Goal: Task Accomplishment & Management: Manage account settings

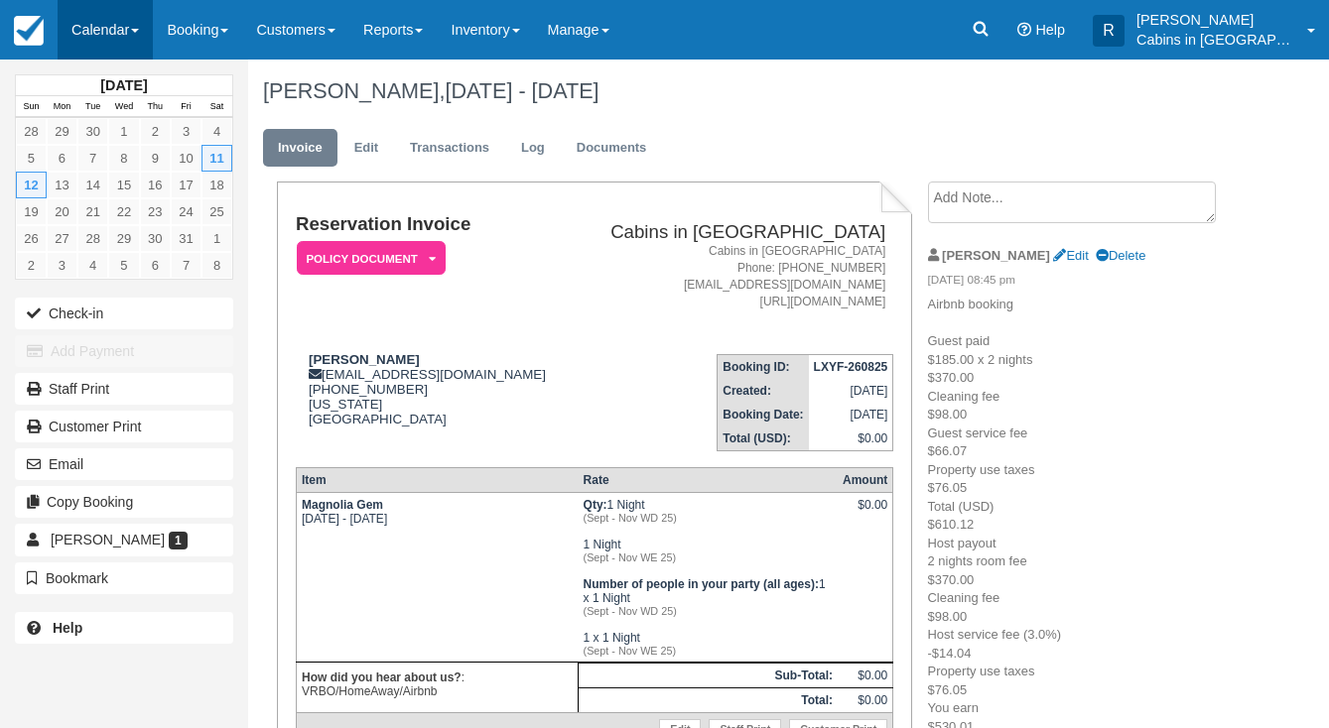
click at [132, 41] on link "Calendar" at bounding box center [105, 30] width 95 height 60
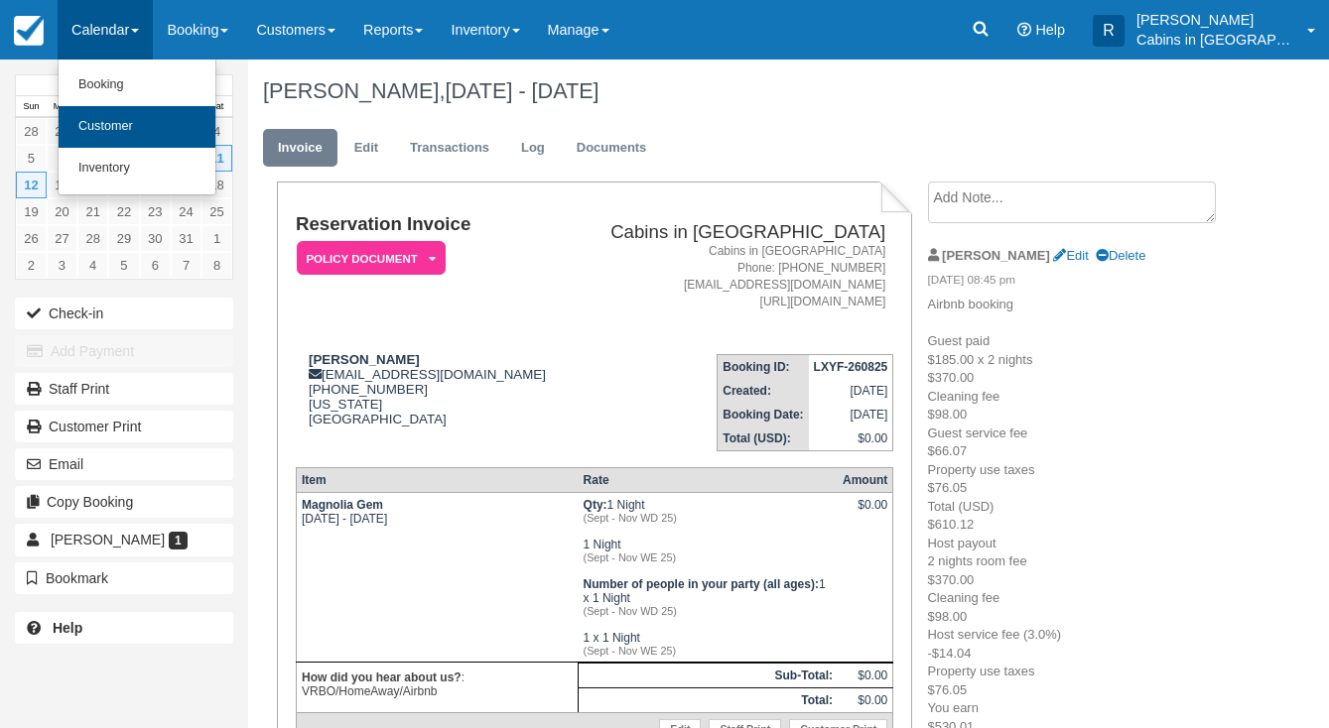
click at [135, 122] on link "Customer" at bounding box center [137, 127] width 157 height 42
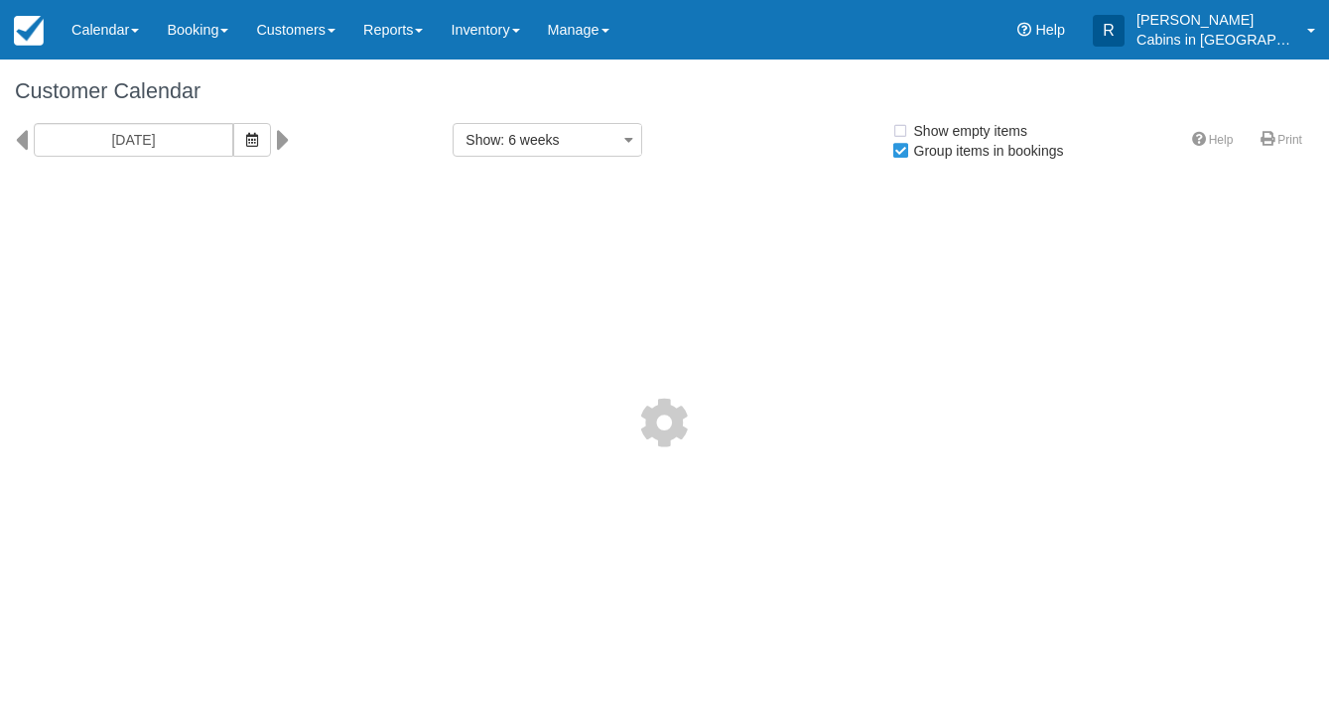
select select
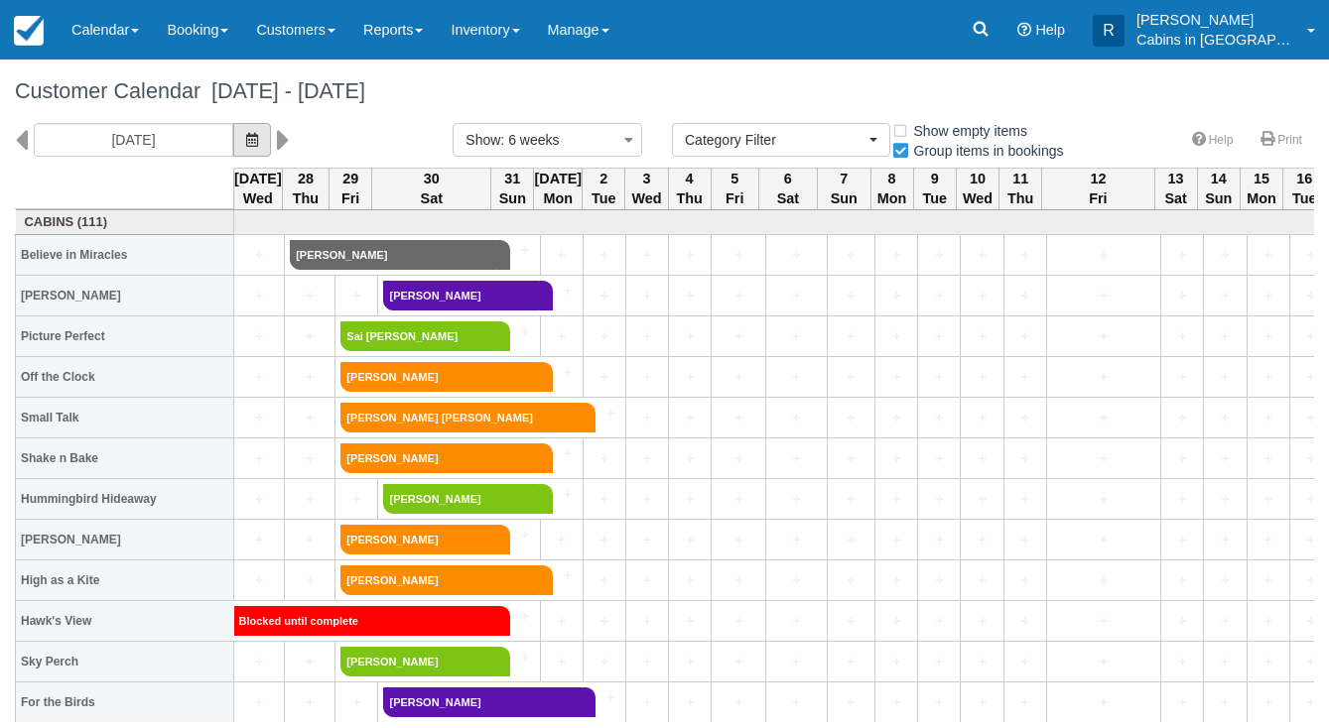
click at [234, 152] on button "button" at bounding box center [252, 140] width 38 height 34
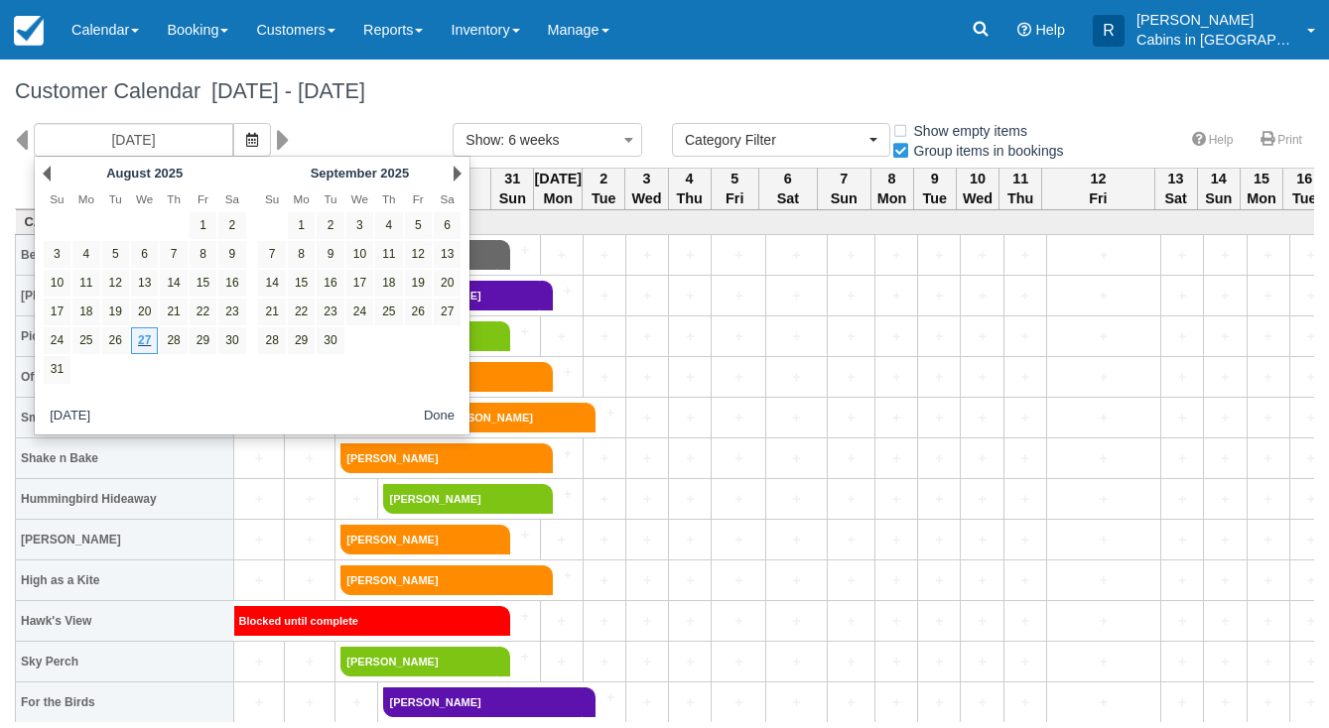
click at [314, 150] on div "08/27/25" at bounding box center [219, 140] width 438 height 34
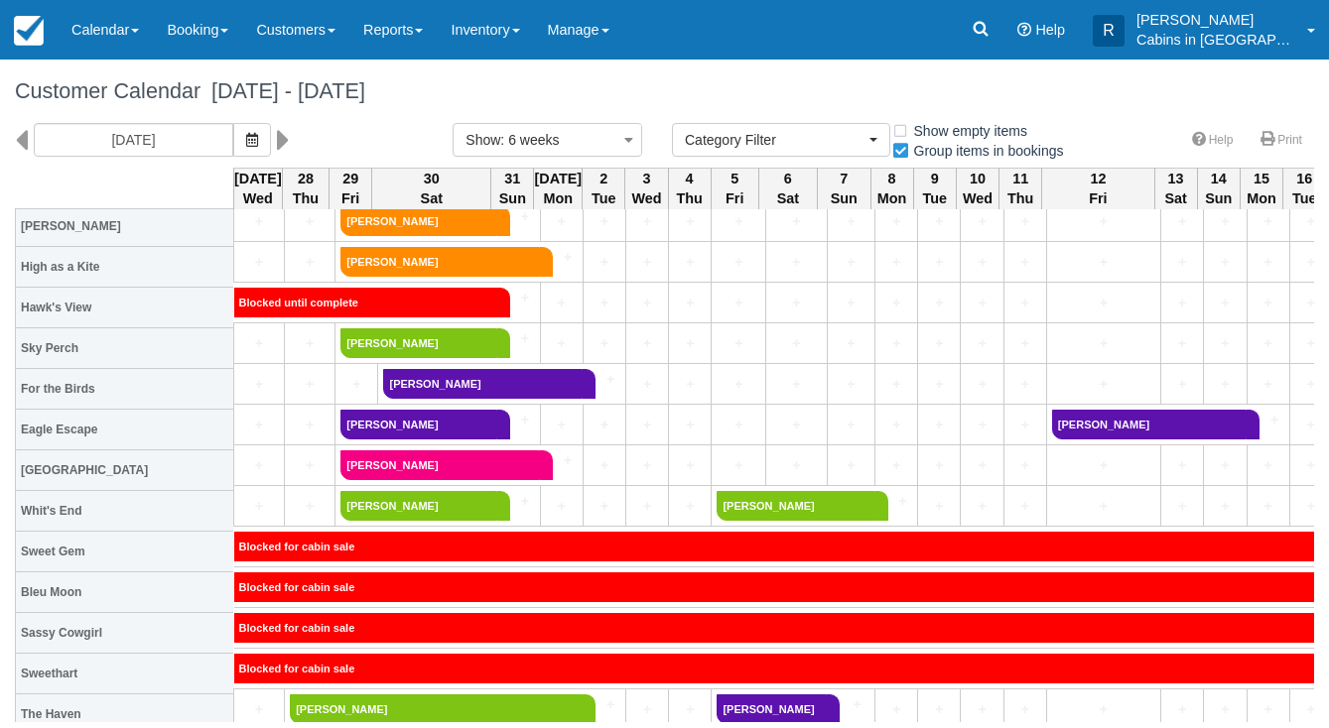
scroll to position [320, 0]
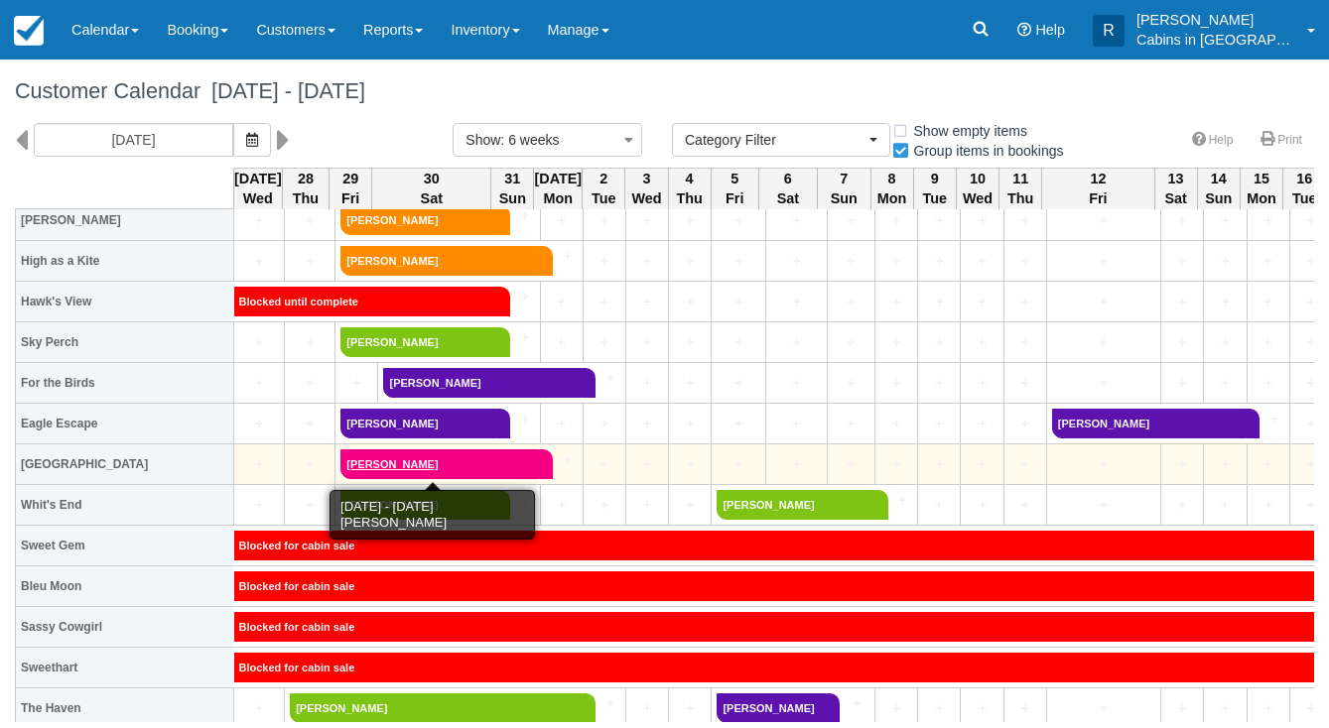
click at [347, 466] on link "[PERSON_NAME]" at bounding box center [439, 465] width 199 height 30
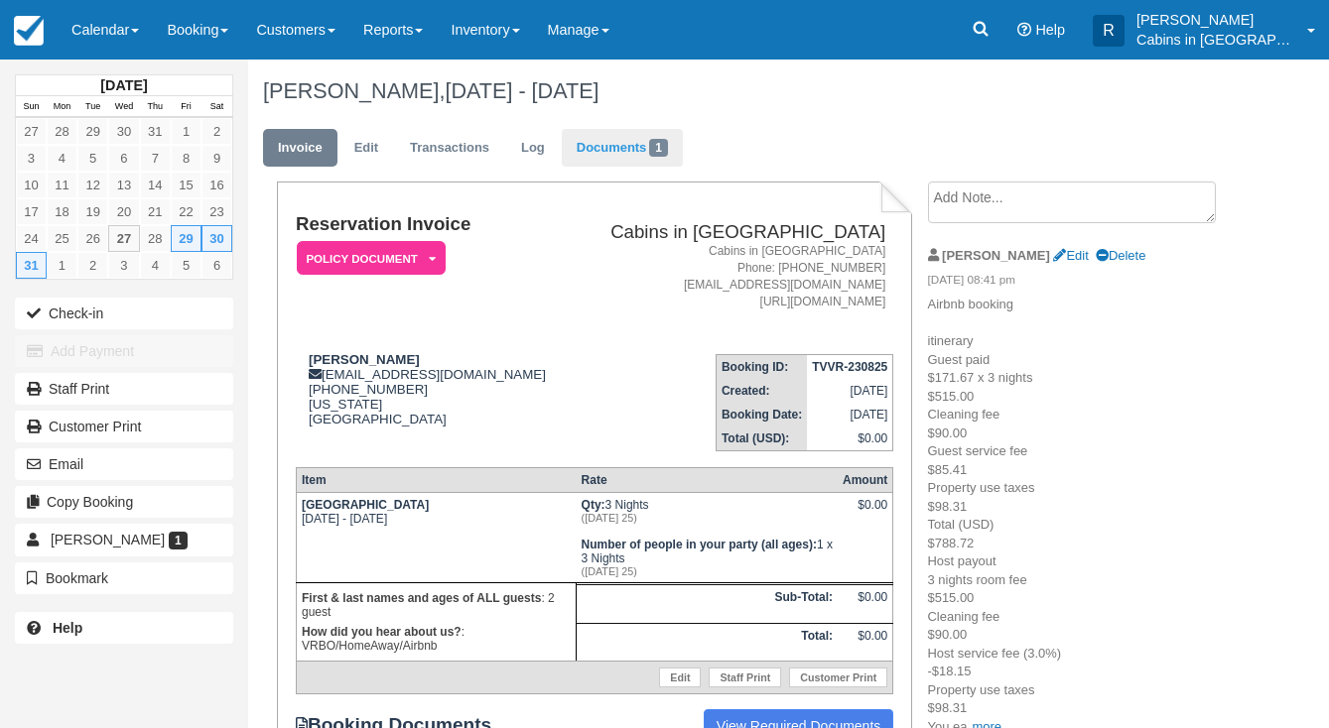
click at [638, 145] on link "Documents 1" at bounding box center [622, 148] width 121 height 39
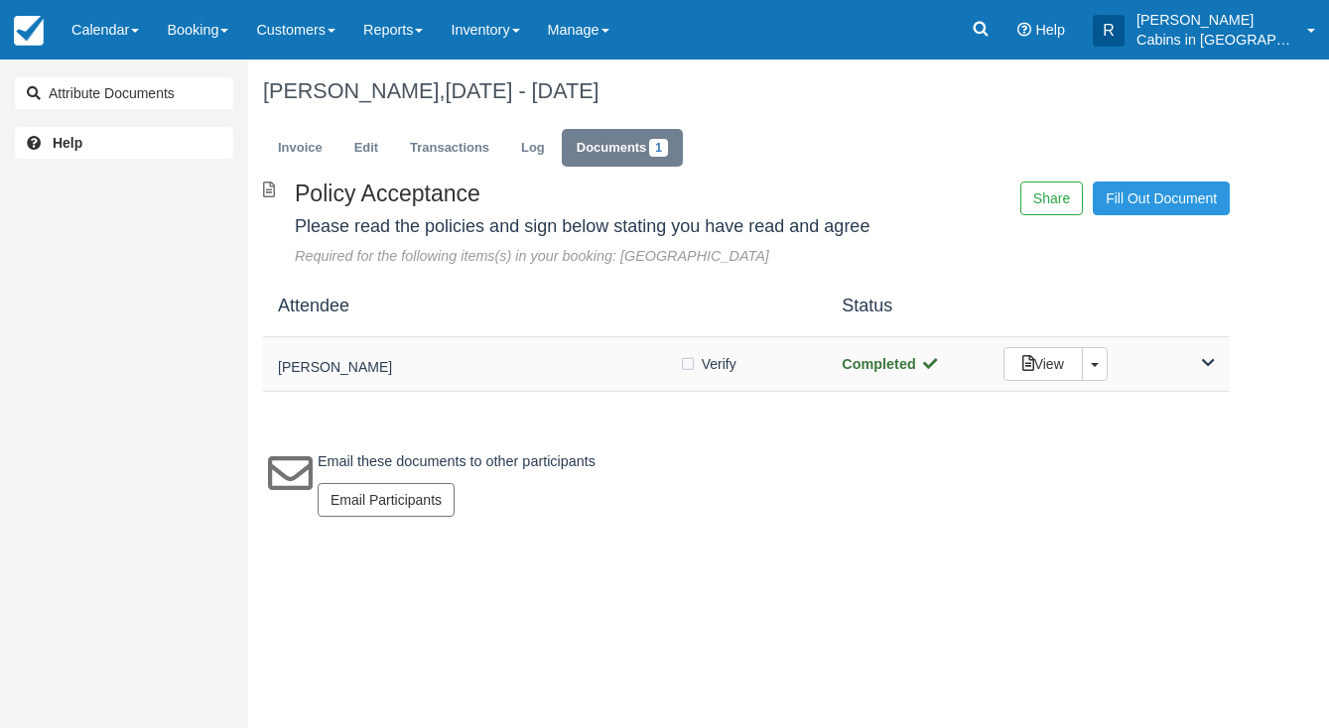
click at [472, 375] on h5 "[PERSON_NAME]" at bounding box center [478, 367] width 401 height 15
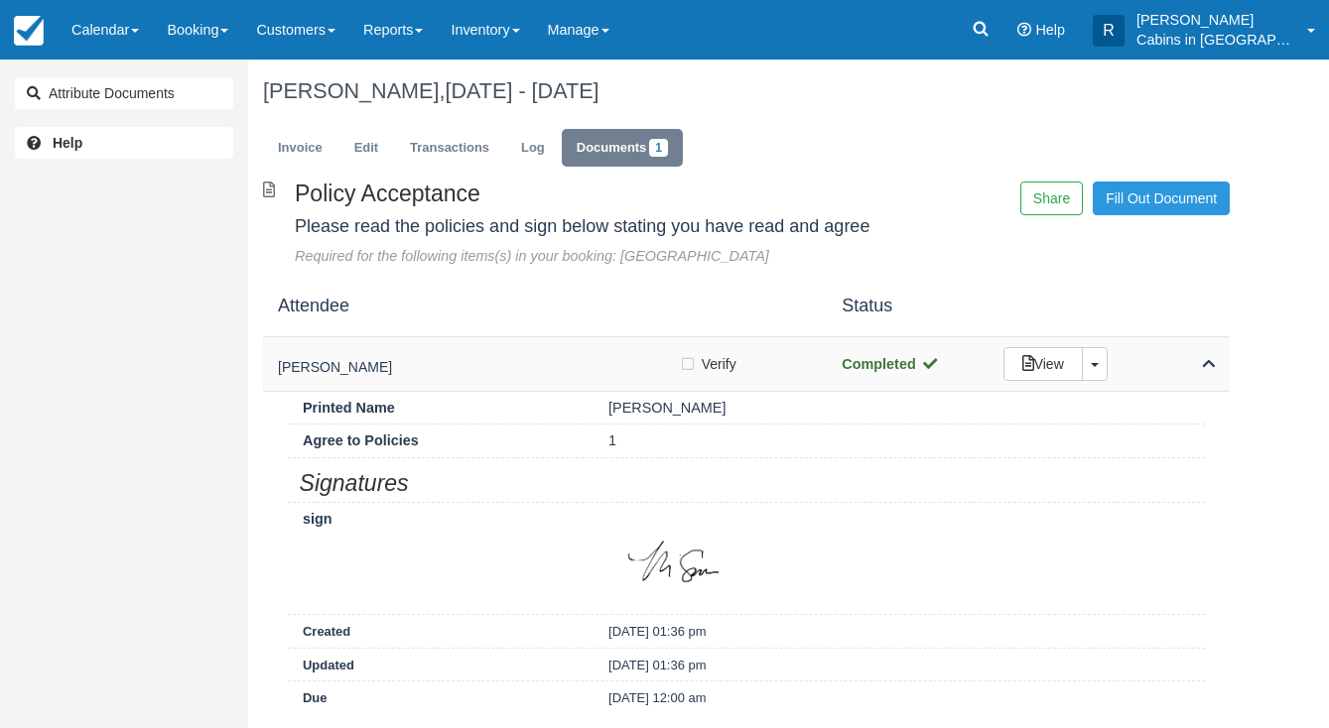
click at [679, 379] on label "Verify Verified" at bounding box center [714, 364] width 70 height 30
checkbox input "true"
click at [307, 155] on link "Invoice" at bounding box center [300, 148] width 74 height 39
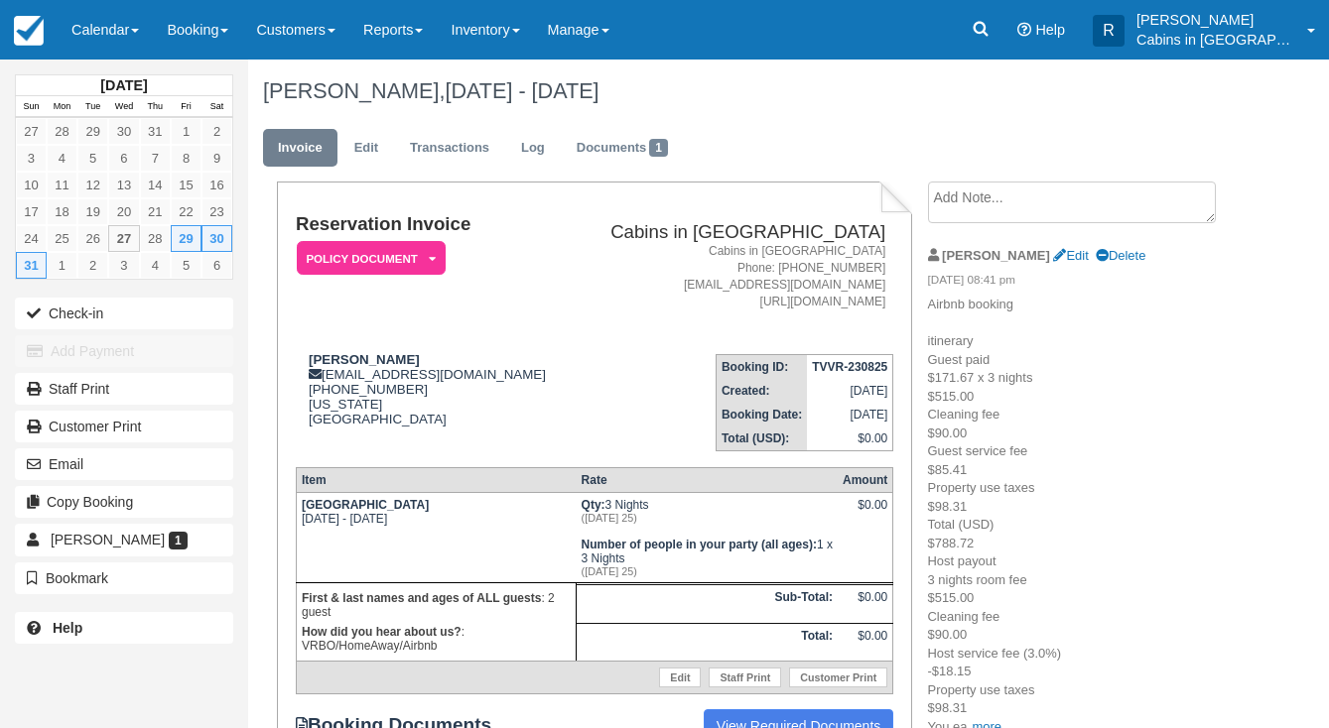
click at [420, 261] on em "Policy Document" at bounding box center [371, 258] width 149 height 35
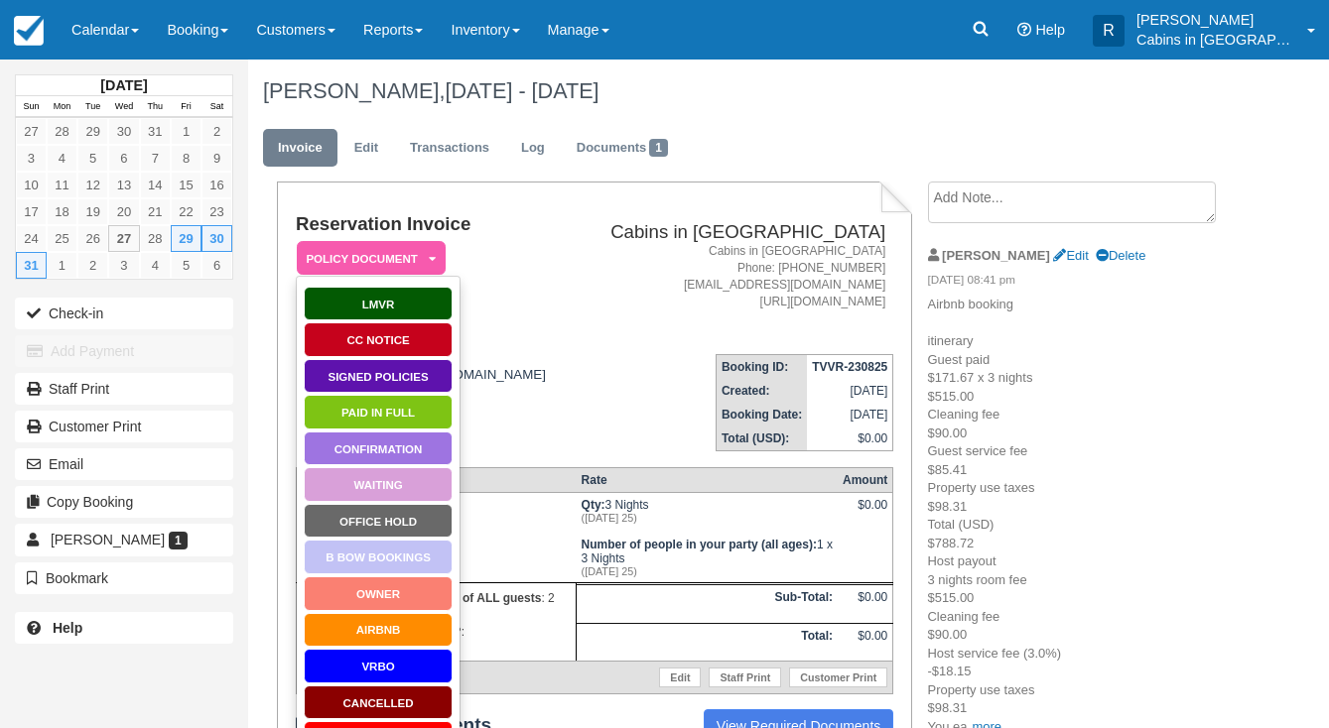
click at [408, 374] on link "Signed Policies" at bounding box center [378, 376] width 149 height 35
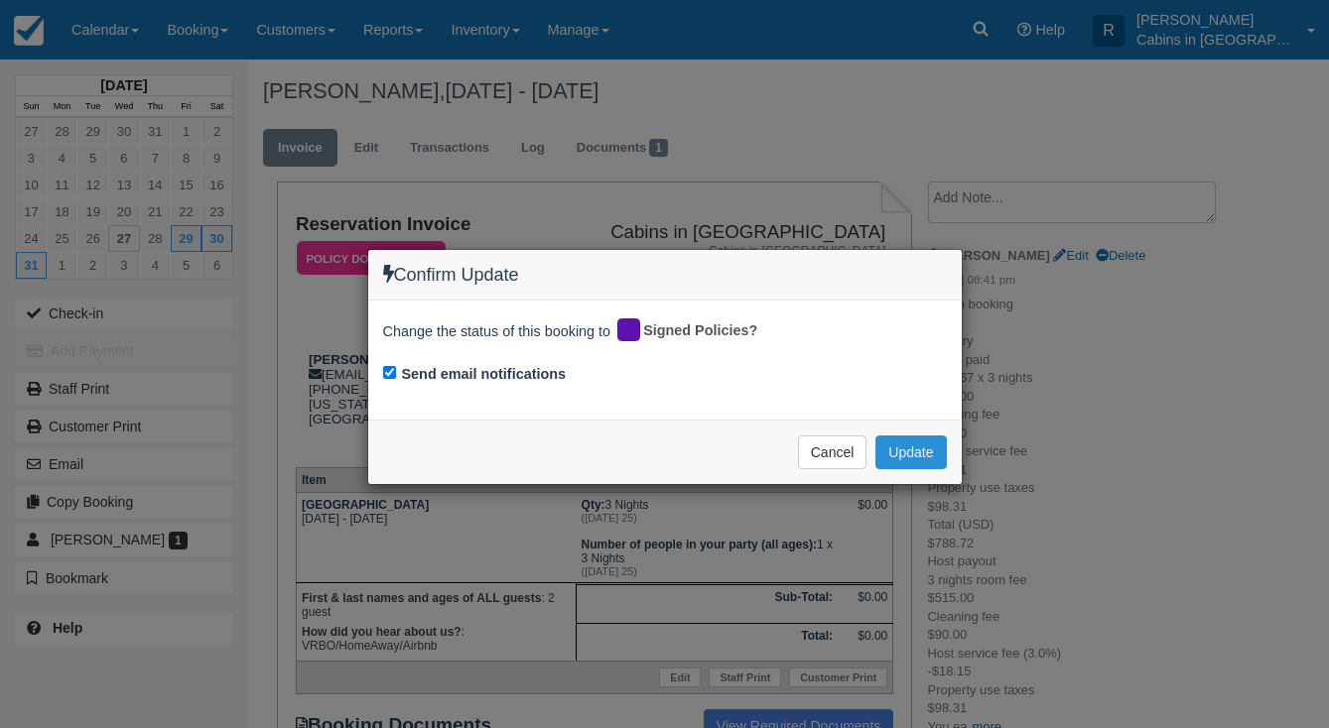
click at [906, 444] on button "Update" at bounding box center [910, 453] width 70 height 34
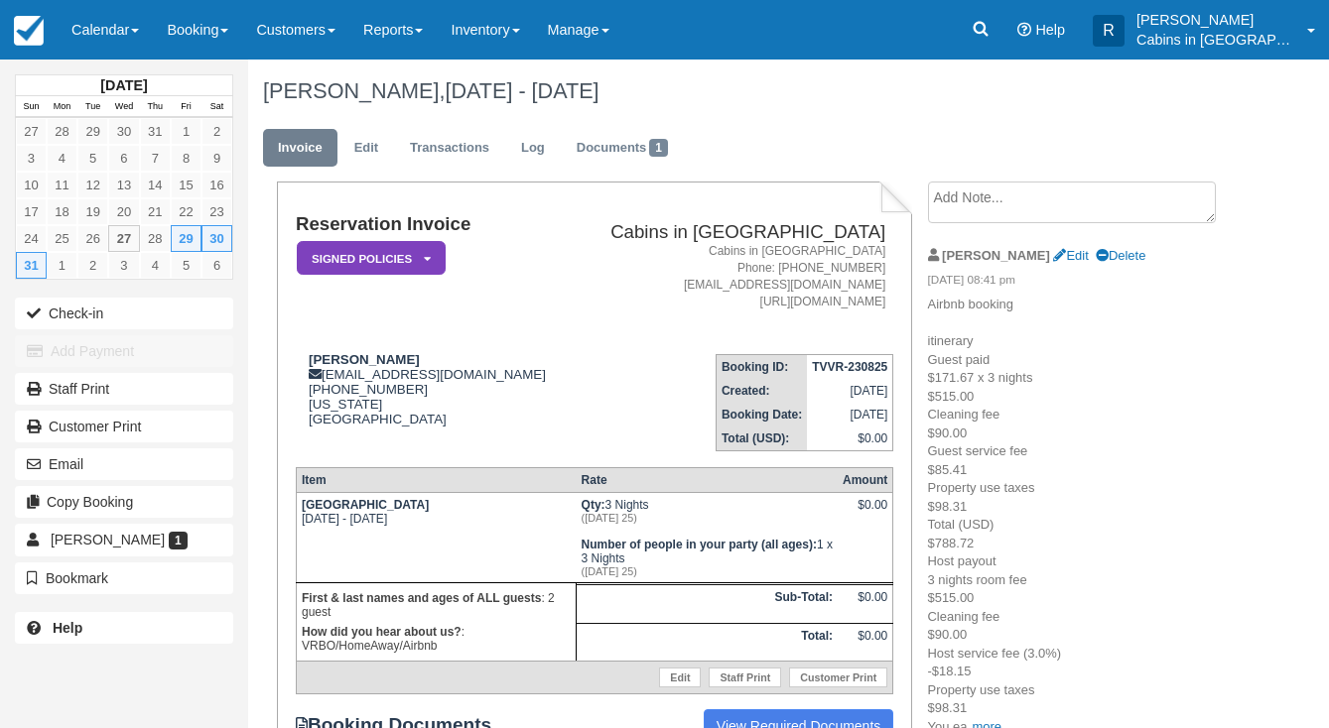
click at [438, 265] on em "Signed Policies" at bounding box center [371, 258] width 149 height 35
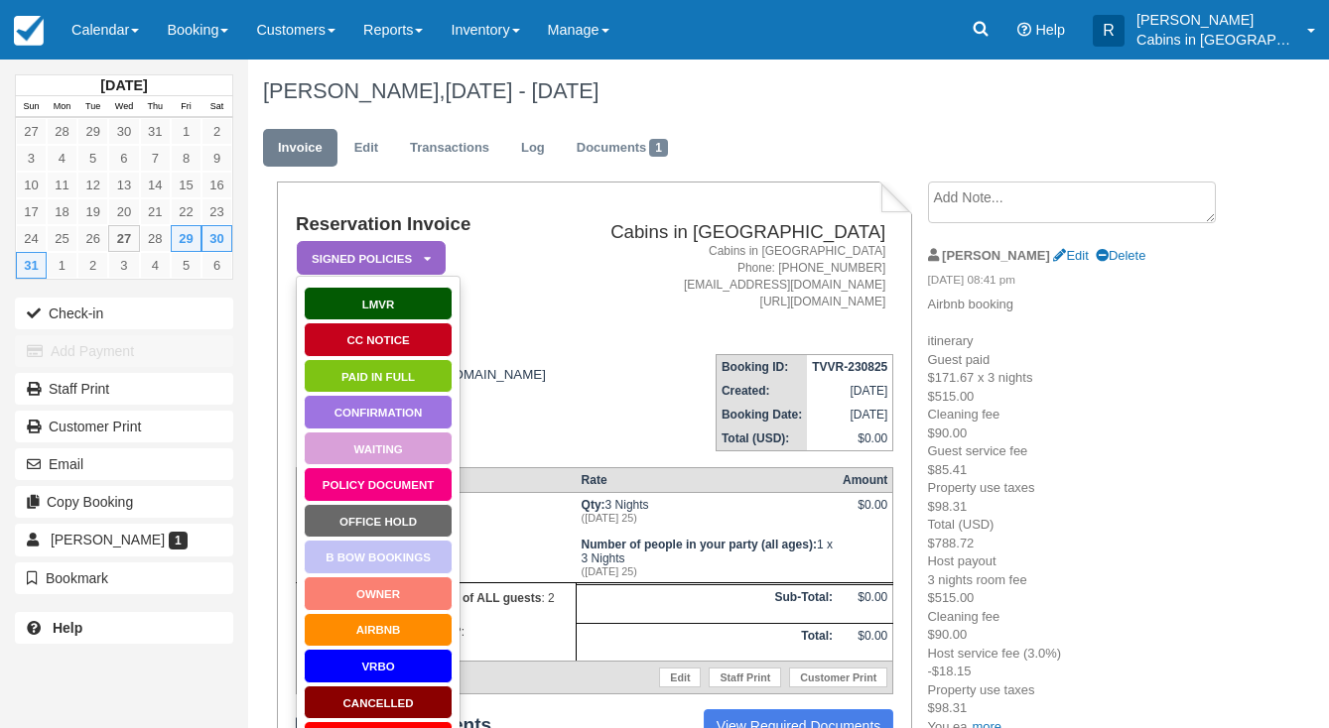
click at [851, 99] on h1 "Michelle Carrillo, Aug 29 - Sep 01 2025" at bounding box center [746, 91] width 967 height 24
click at [374, 149] on link "Edit" at bounding box center [366, 148] width 54 height 39
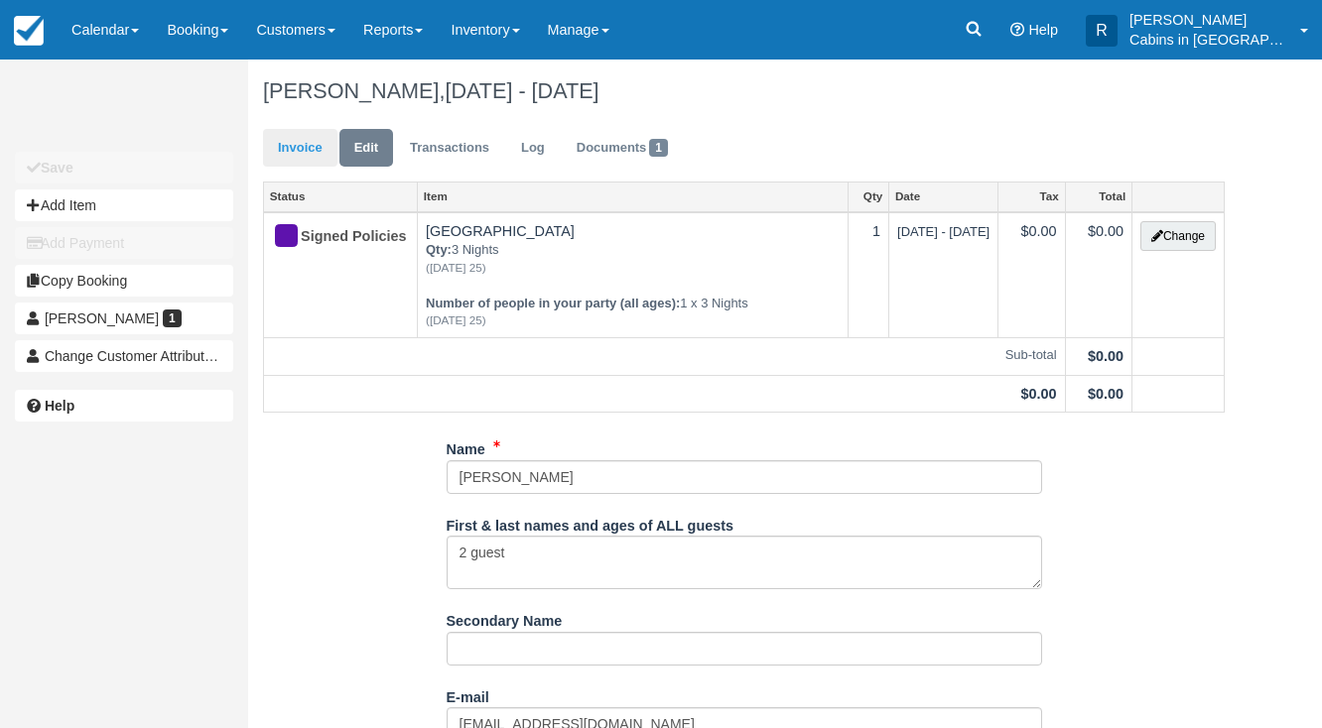
click at [316, 160] on link "Invoice" at bounding box center [300, 148] width 74 height 39
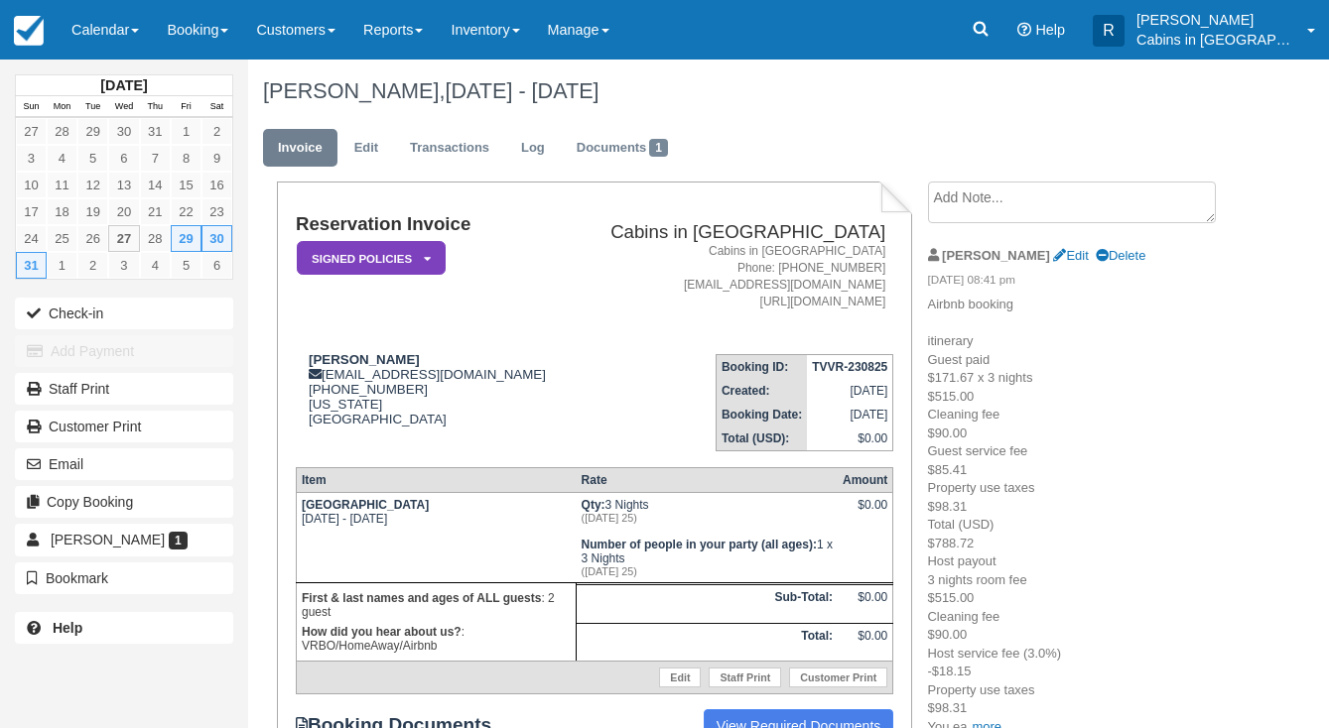
click at [426, 259] on icon at bounding box center [427, 259] width 7 height 12
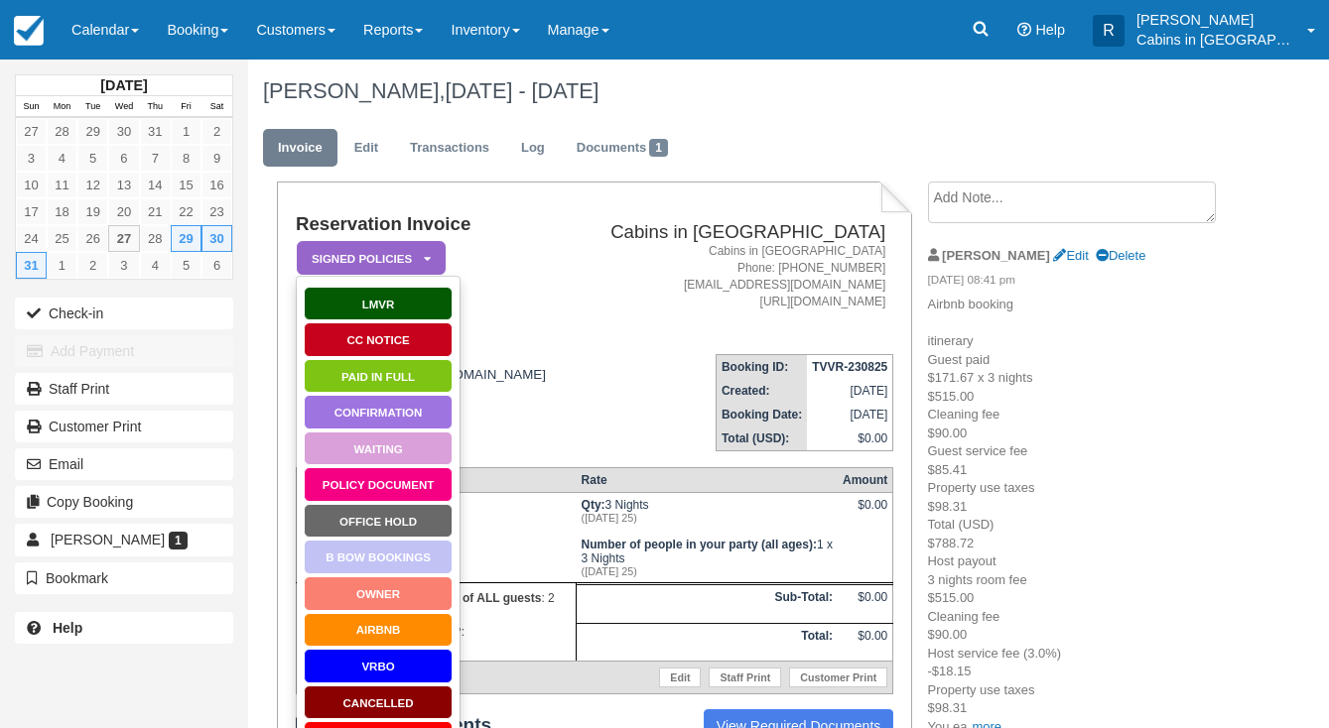
click at [402, 376] on link "Paid in Full" at bounding box center [378, 376] width 149 height 35
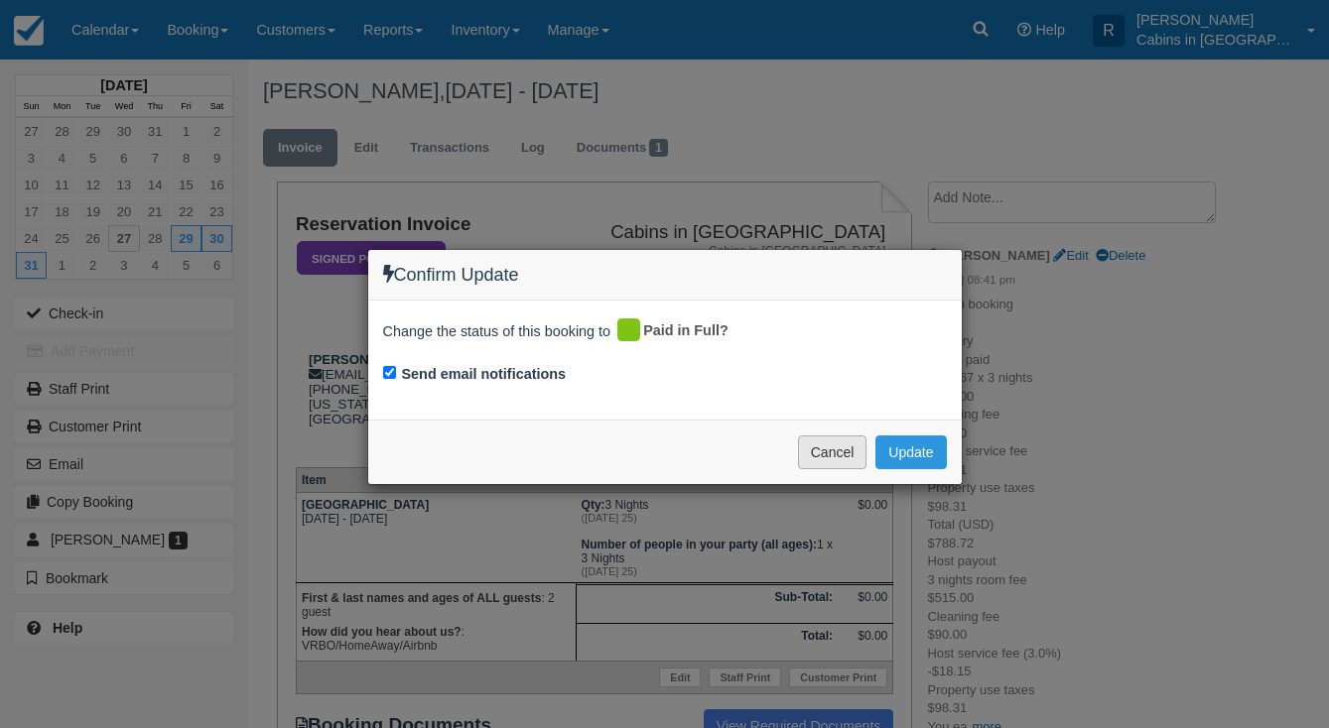
click at [843, 447] on button "Cancel" at bounding box center [832, 453] width 69 height 34
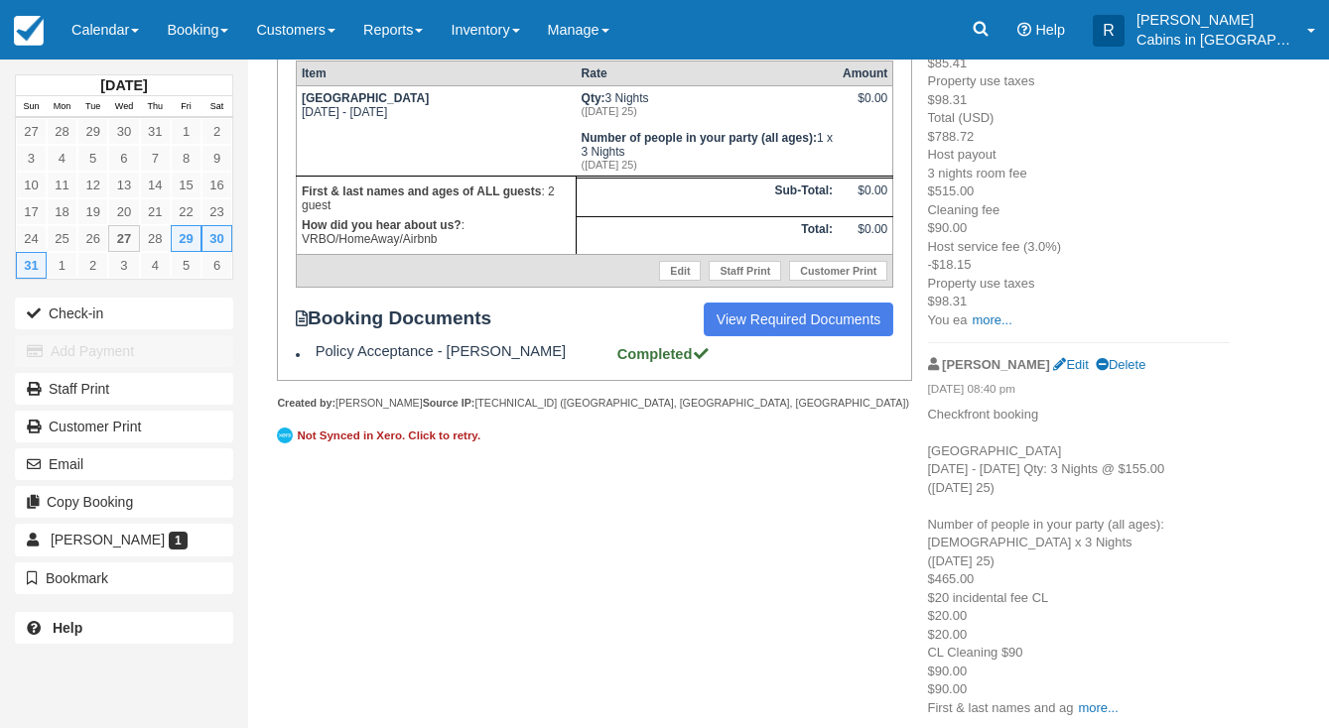
scroll to position [406, 0]
click at [1086, 703] on link "more..." at bounding box center [1098, 709] width 40 height 15
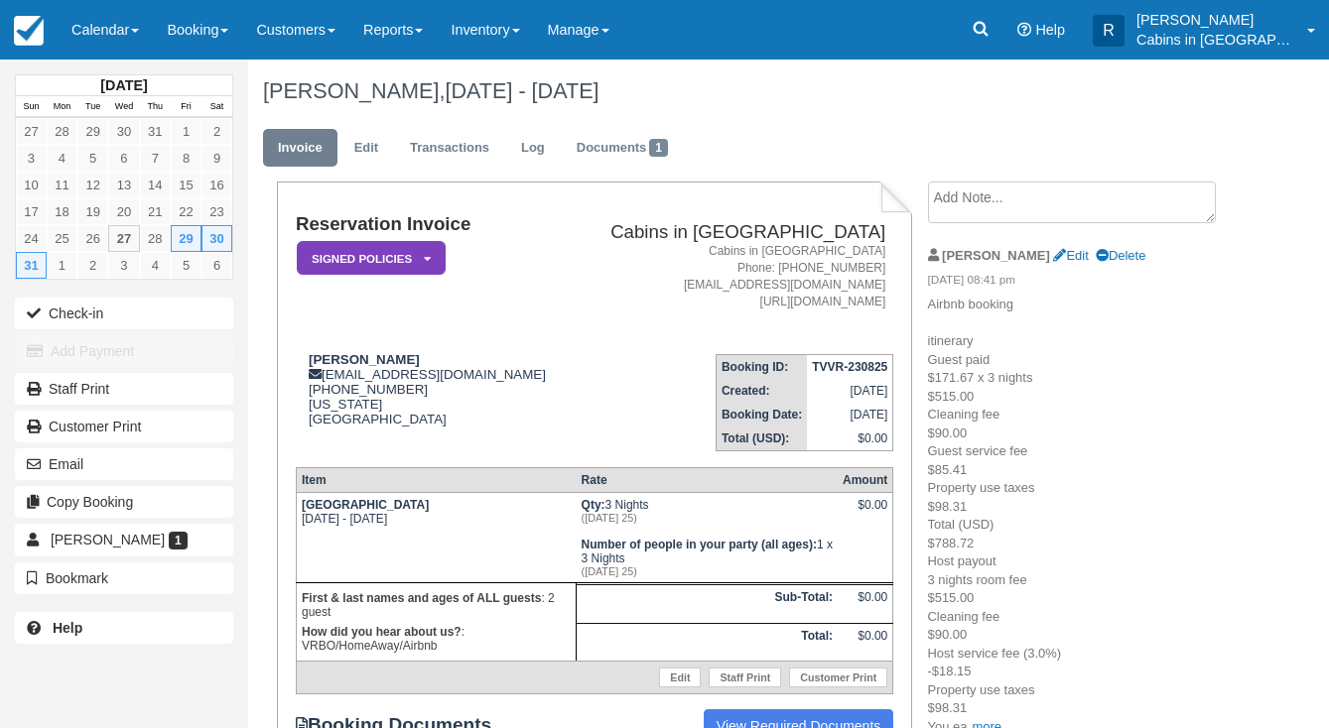
scroll to position [0, 0]
click at [433, 261] on em "Signed Policies" at bounding box center [371, 258] width 149 height 35
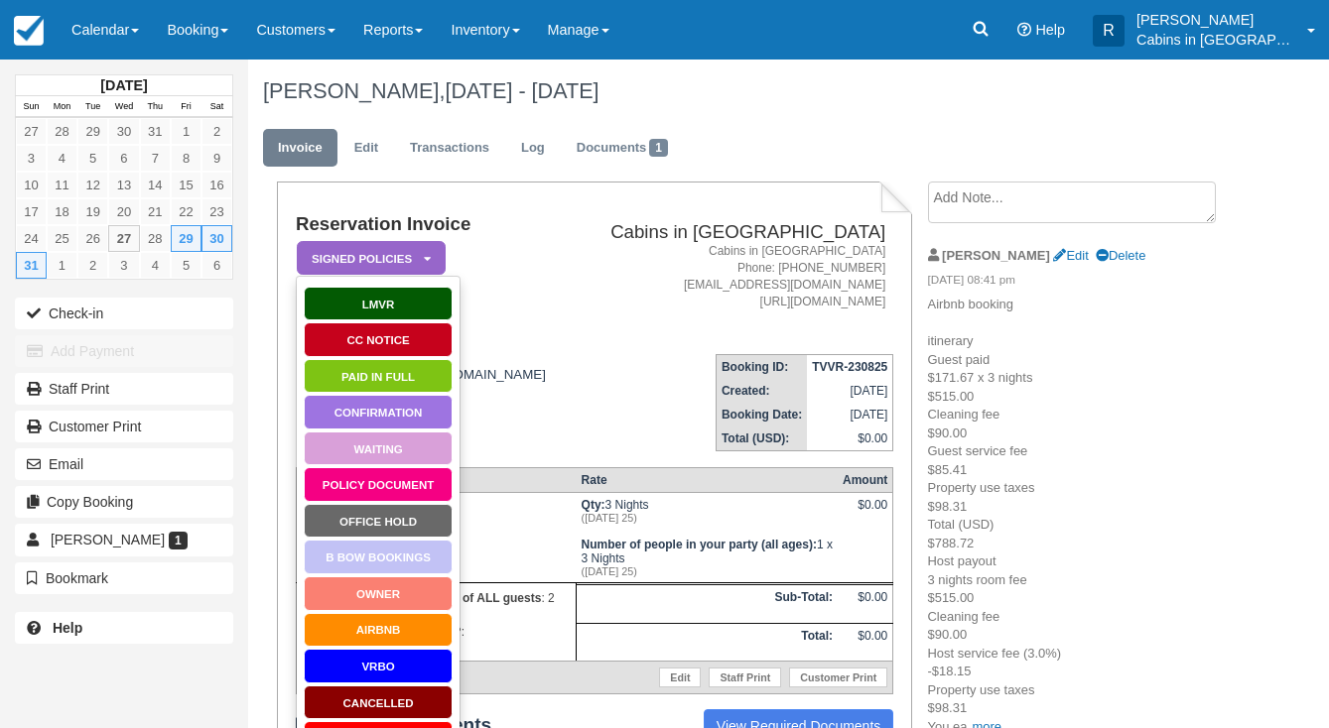
click at [412, 375] on link "Paid in Full" at bounding box center [378, 376] width 149 height 35
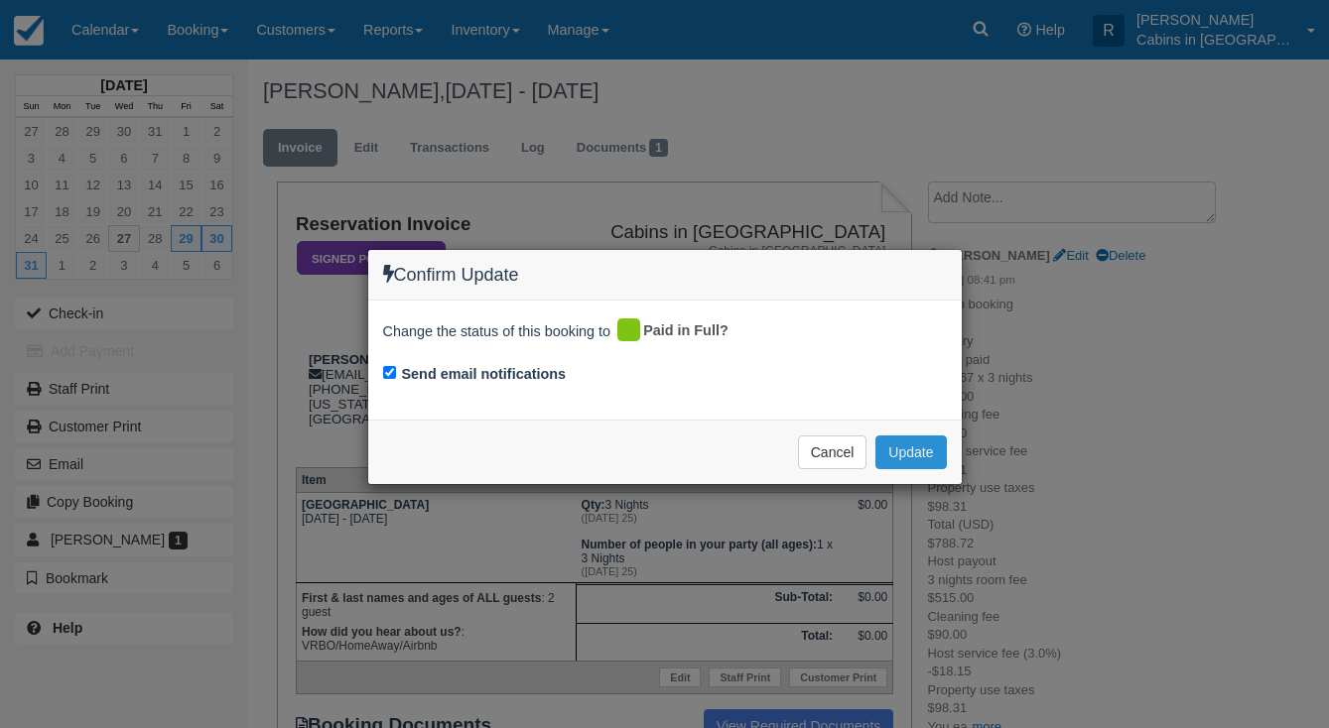
click at [897, 436] on button "Update" at bounding box center [910, 453] width 70 height 34
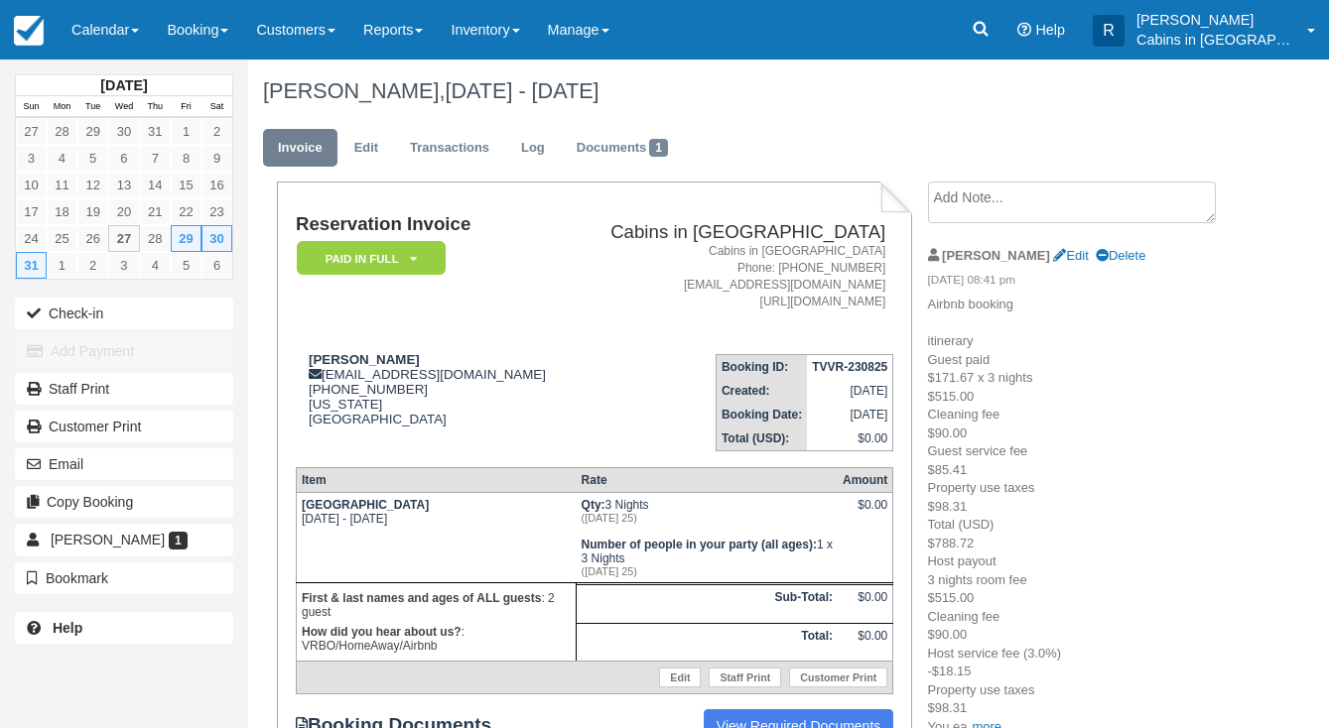
click at [431, 249] on em "Paid in Full" at bounding box center [371, 258] width 149 height 35
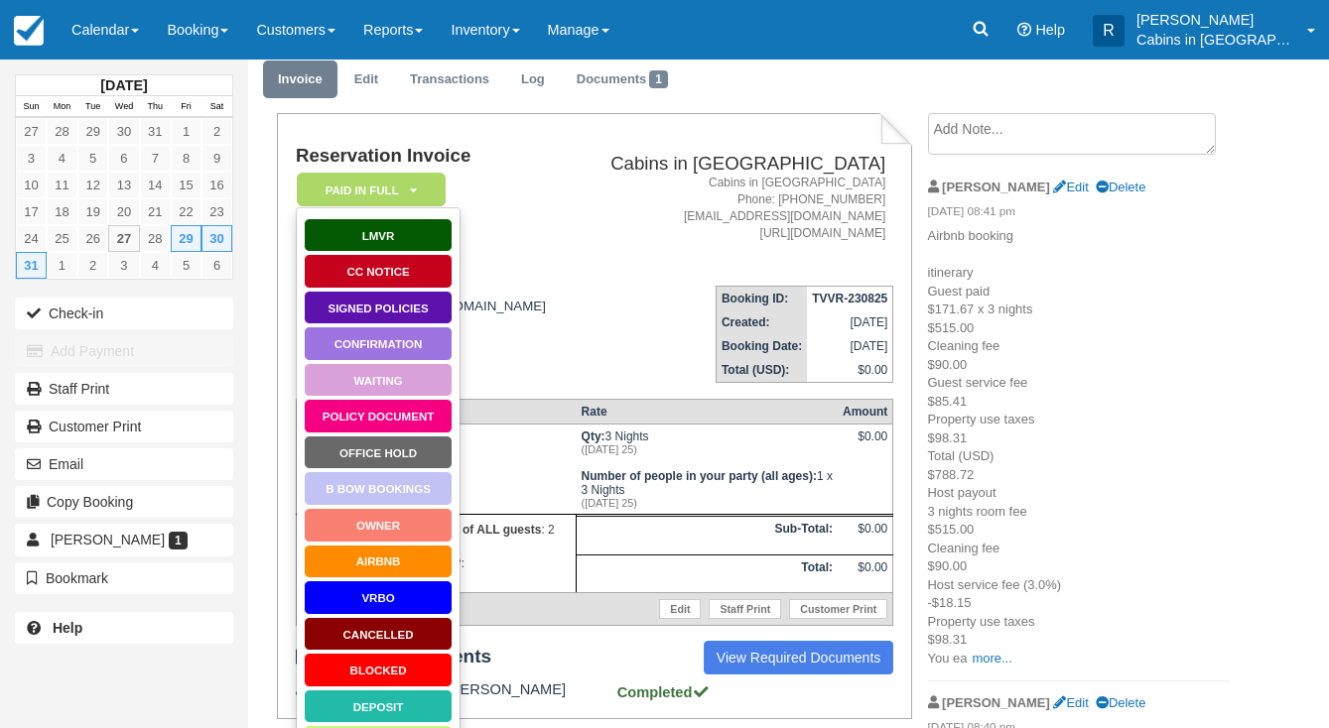
scroll to position [69, 0]
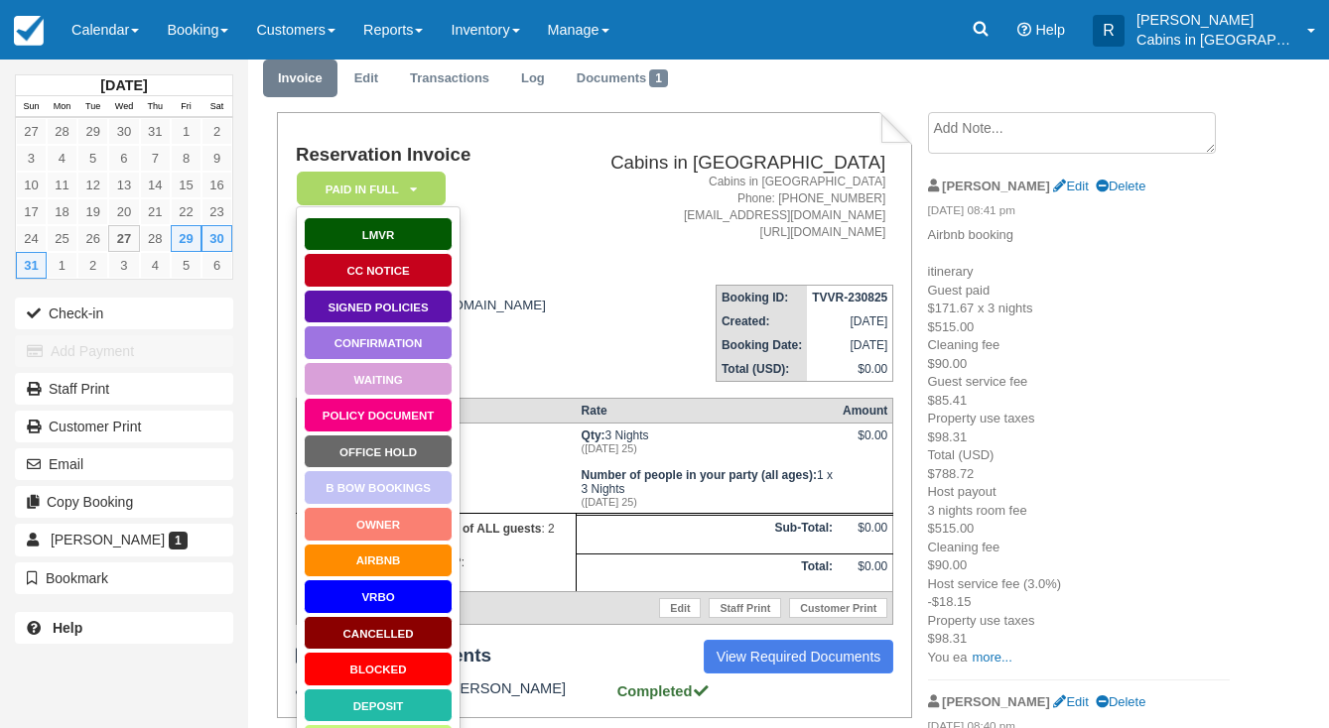
click at [390, 562] on link "AirBnB" at bounding box center [378, 561] width 149 height 35
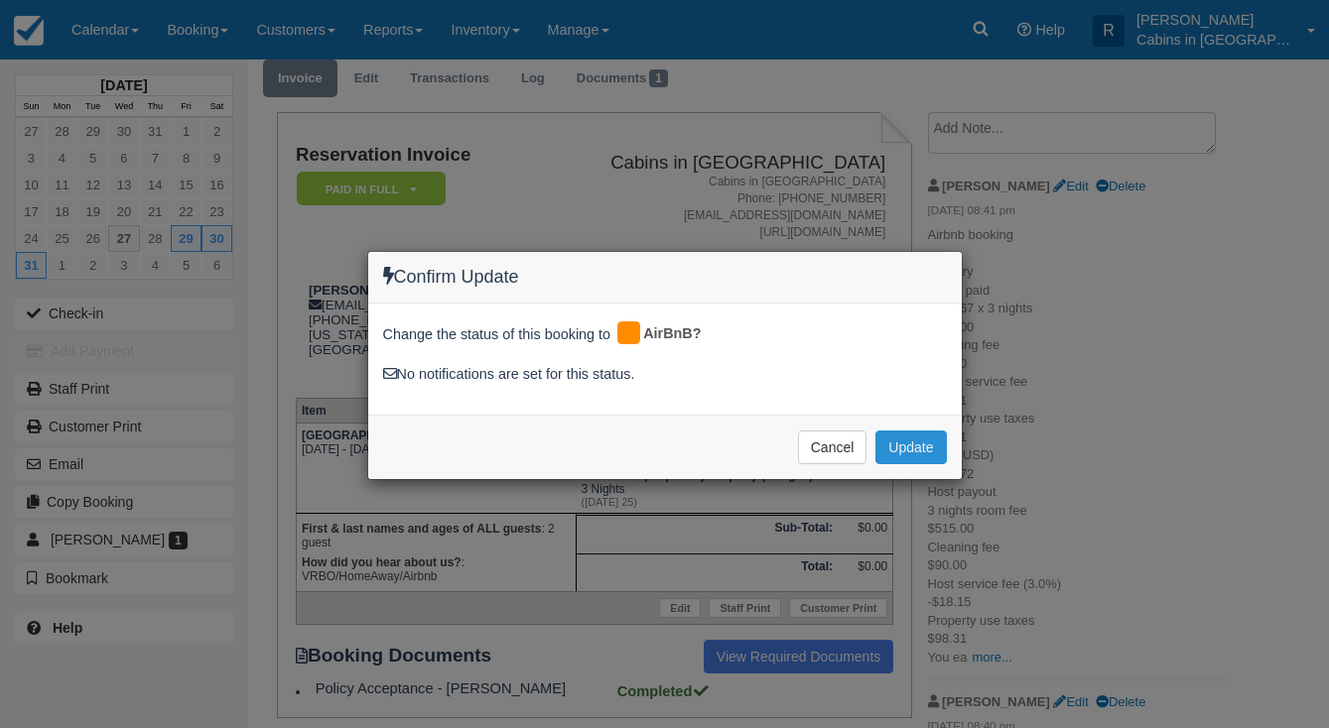
click at [917, 449] on button "Update" at bounding box center [910, 448] width 70 height 34
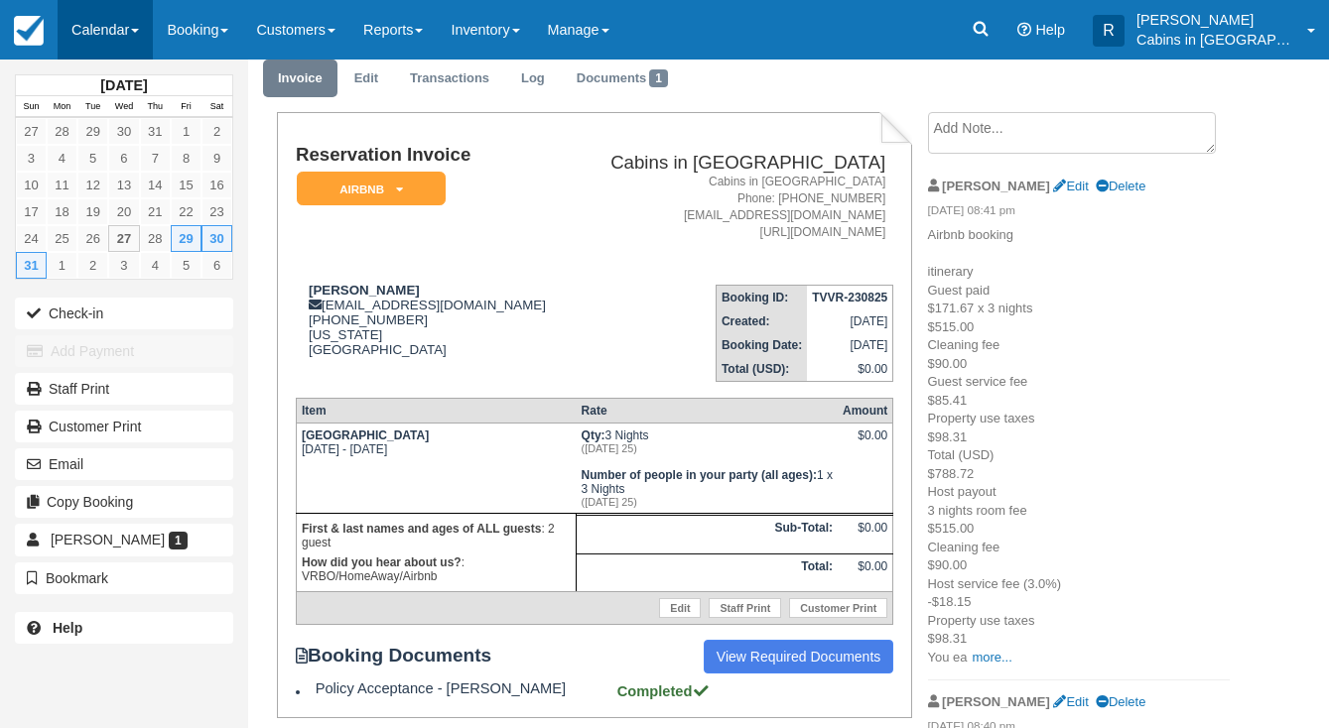
click at [106, 16] on link "Calendar" at bounding box center [105, 30] width 95 height 60
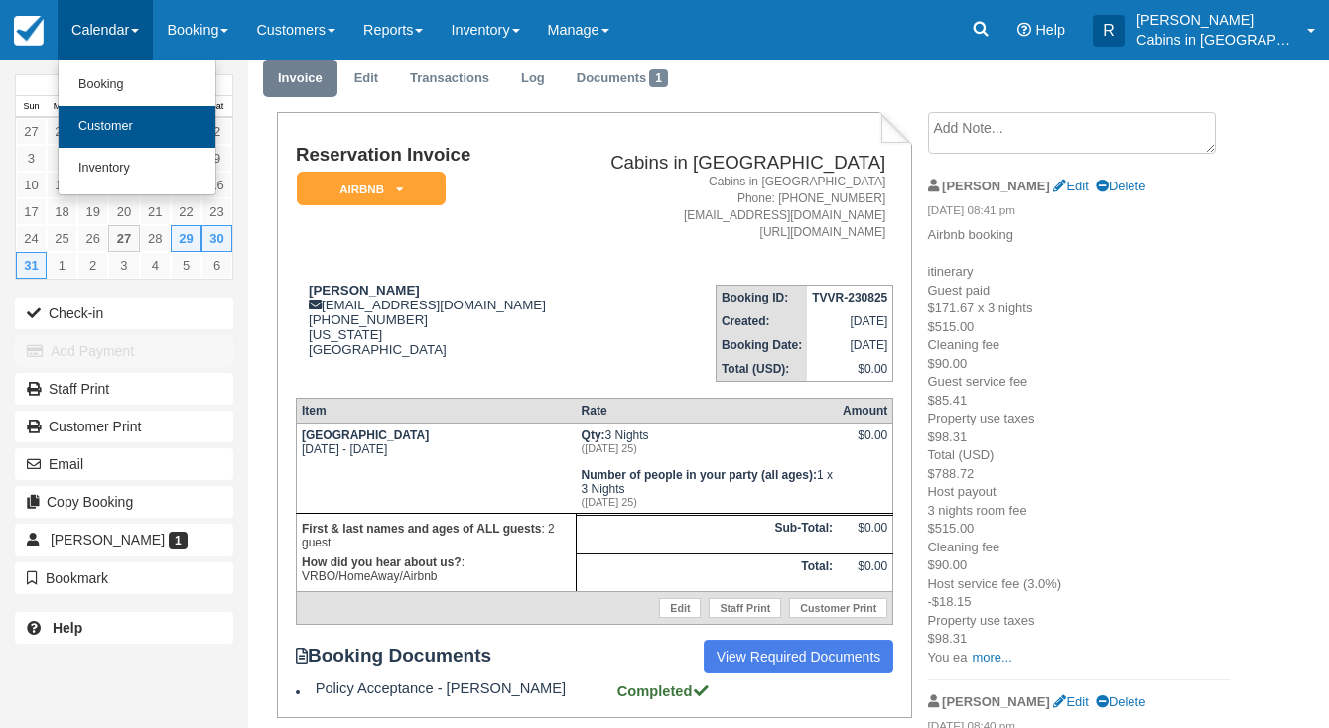
click at [122, 120] on link "Customer" at bounding box center [137, 127] width 157 height 42
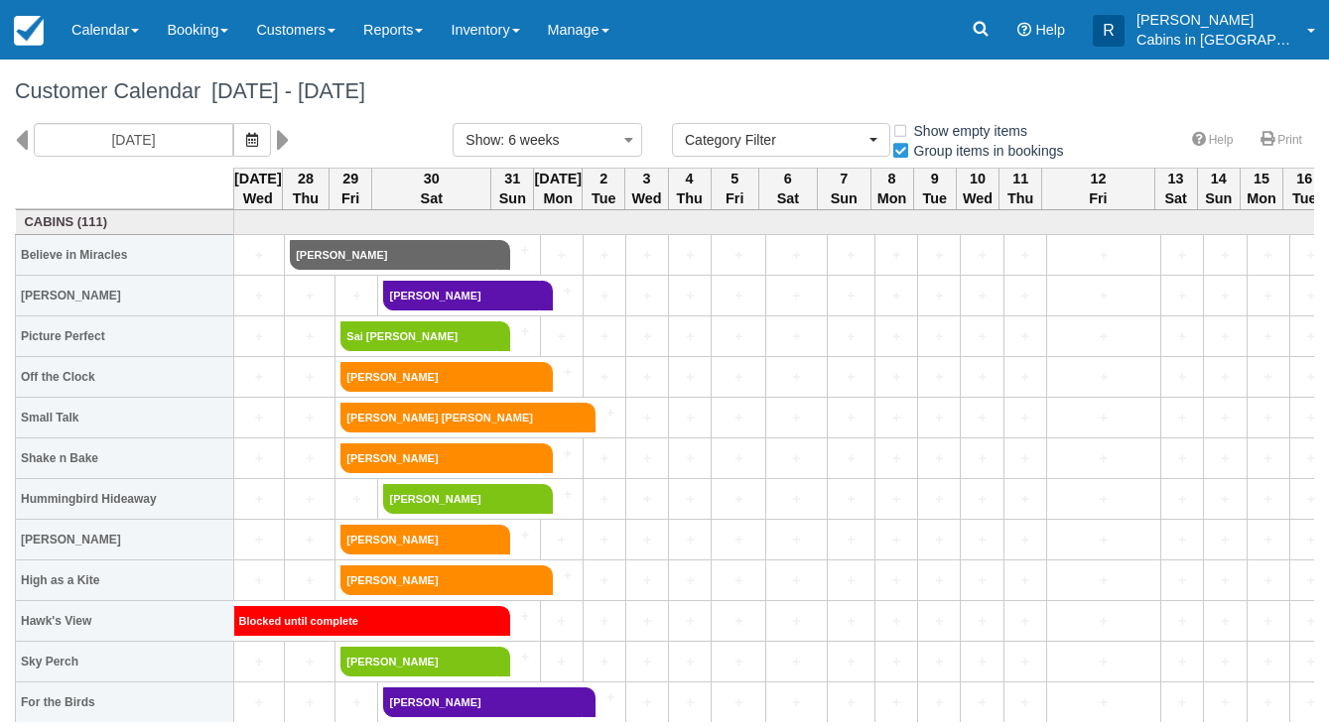
select select
click at [233, 151] on button "button" at bounding box center [252, 140] width 38 height 34
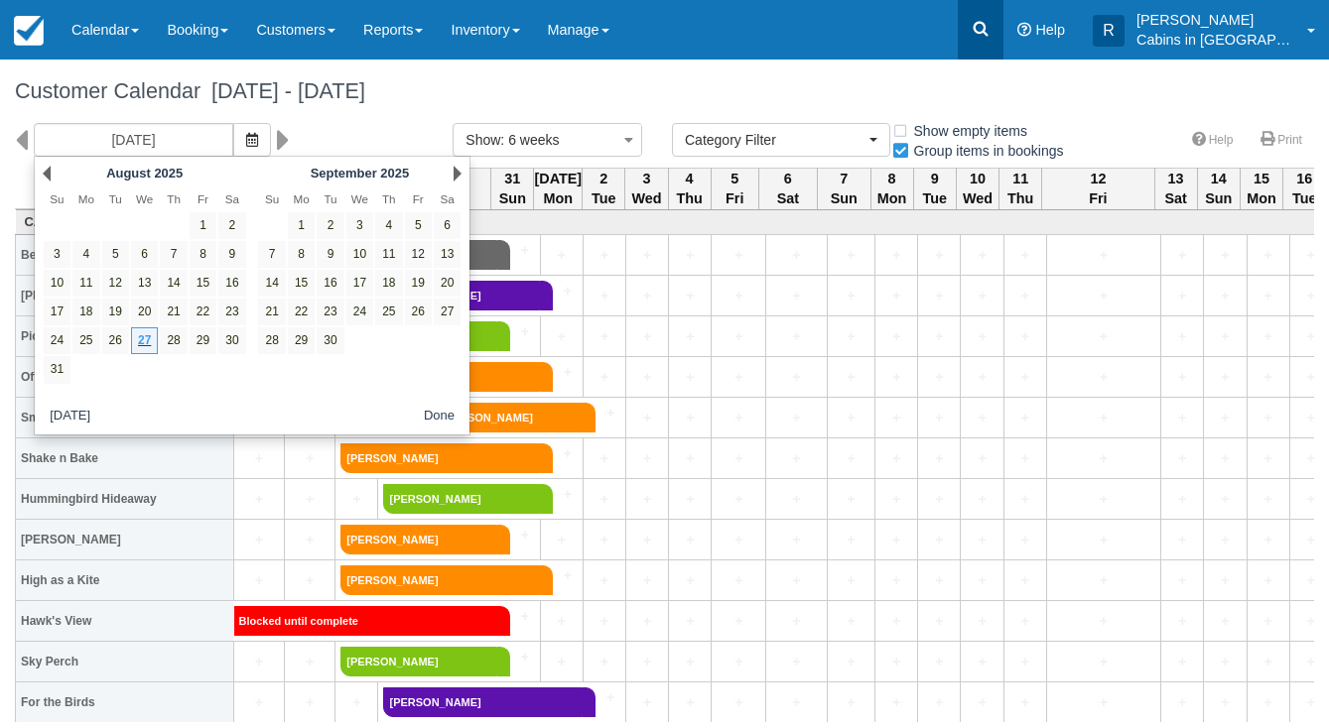
click at [990, 35] on icon at bounding box center [981, 29] width 20 height 20
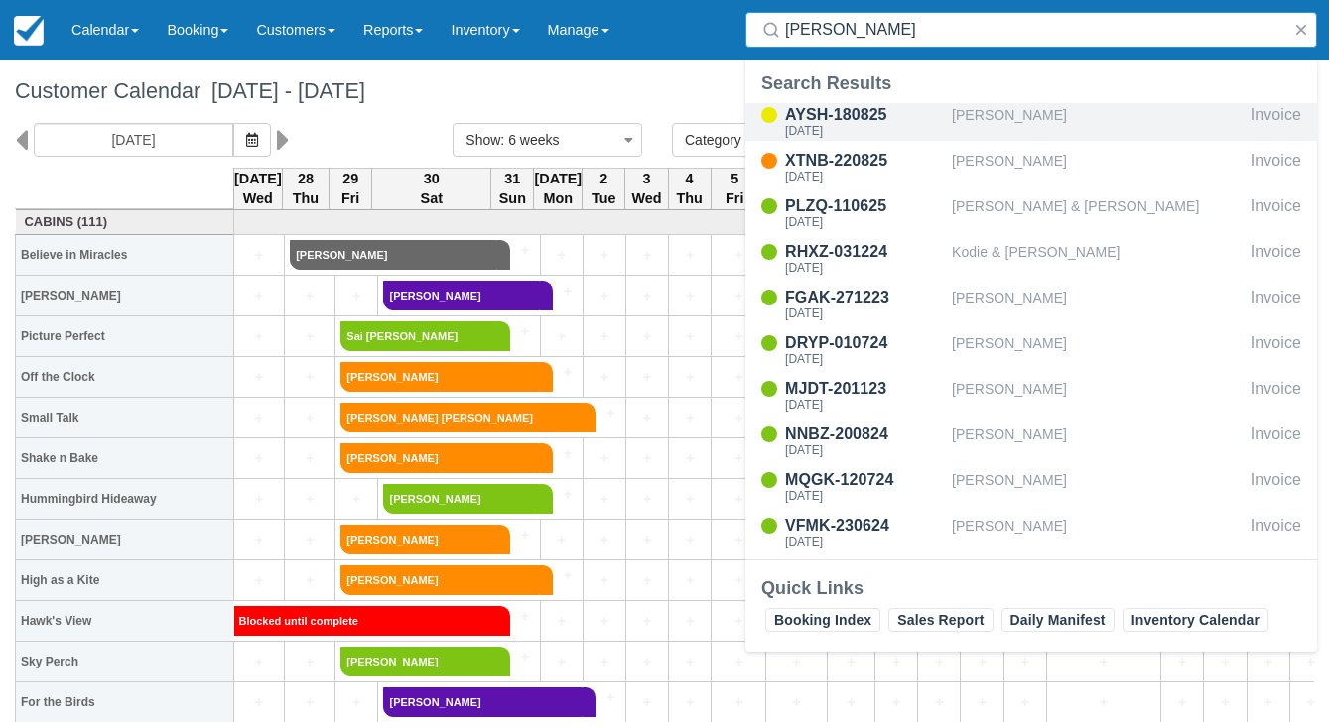
type input "Alex"
click at [1051, 128] on div "Alexzandra Hill" at bounding box center [1097, 122] width 291 height 38
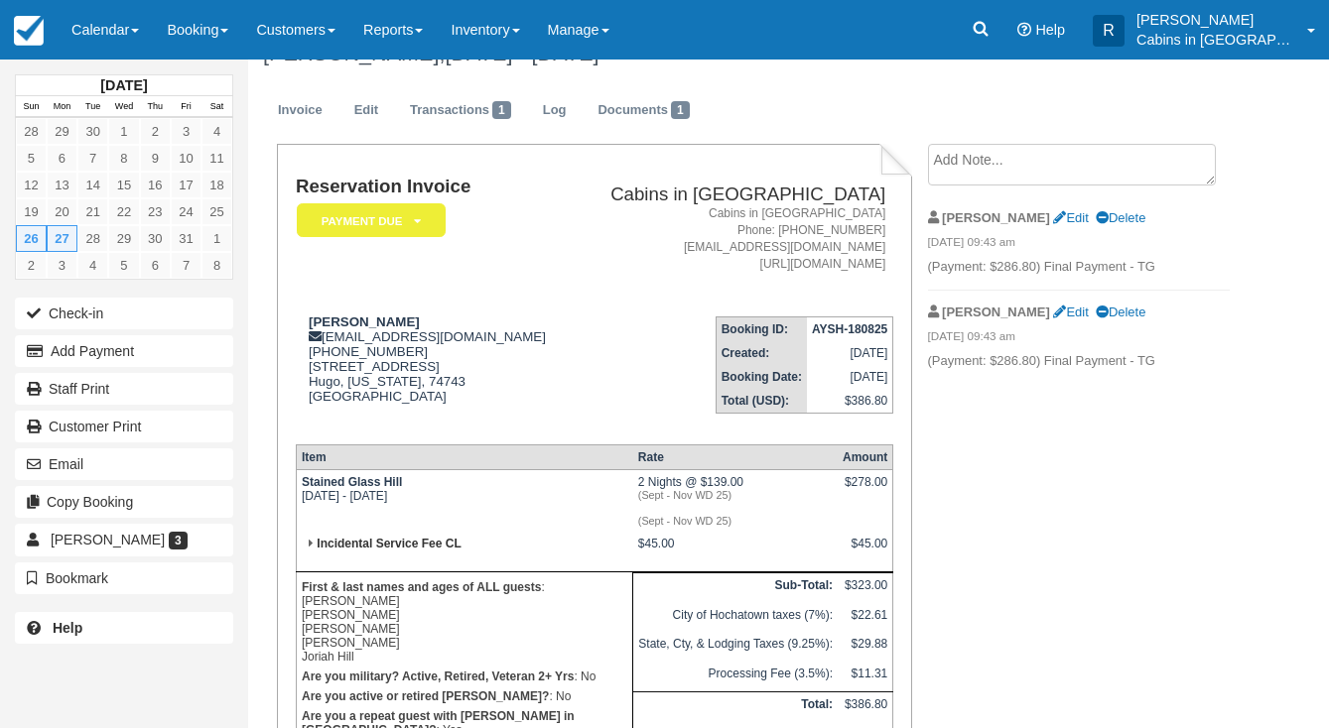
scroll to position [37, 0]
click at [432, 220] on em "Payment Due" at bounding box center [371, 221] width 149 height 35
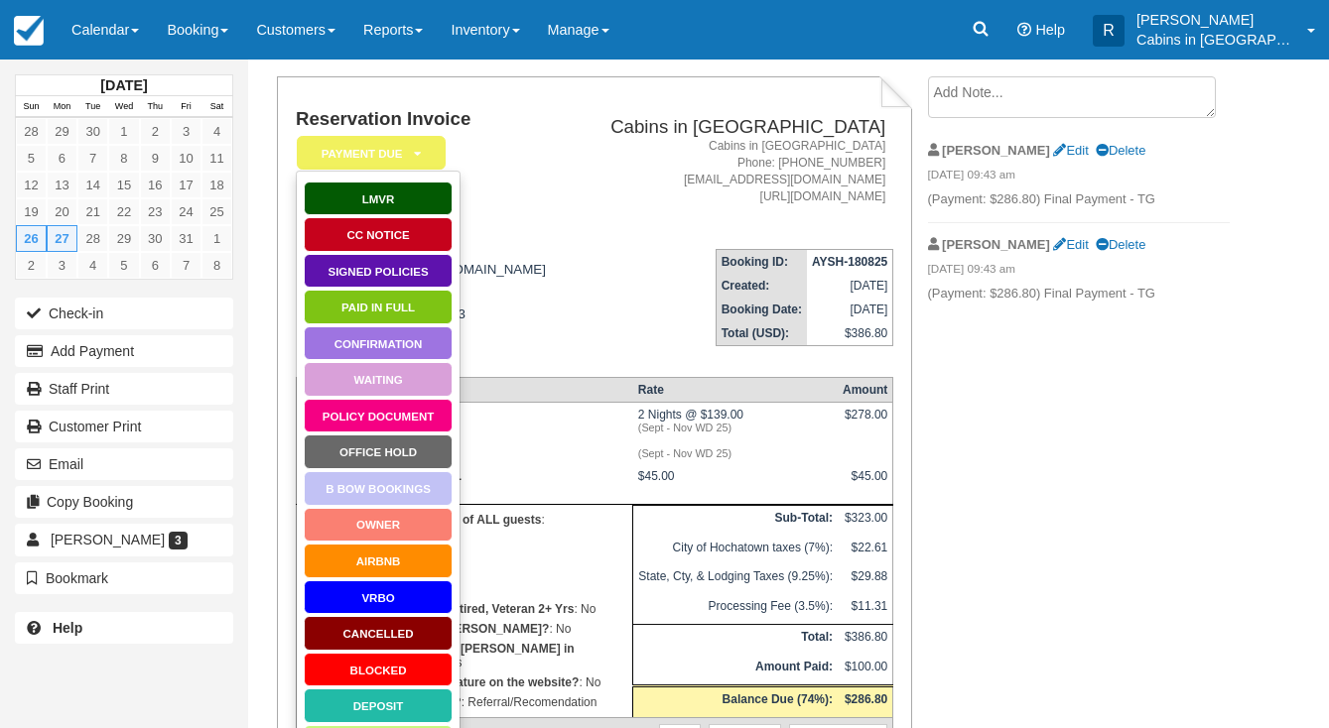
scroll to position [92, 0]
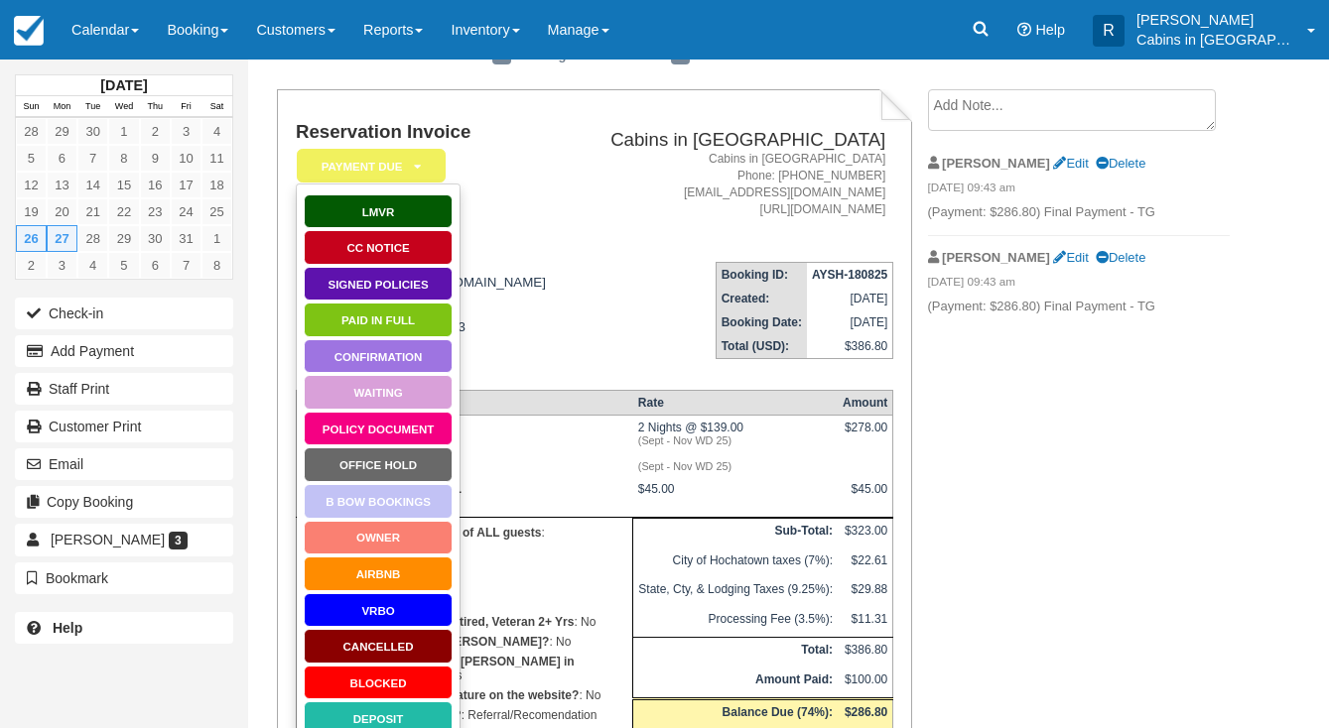
click at [595, 307] on td "Booking ID: AYSH-180825 Created: [DATE] Booking Date: [DATE] Total (USD): $386.…" at bounding box center [733, 309] width 322 height 127
click at [423, 171] on em "Payment Due" at bounding box center [371, 166] width 149 height 35
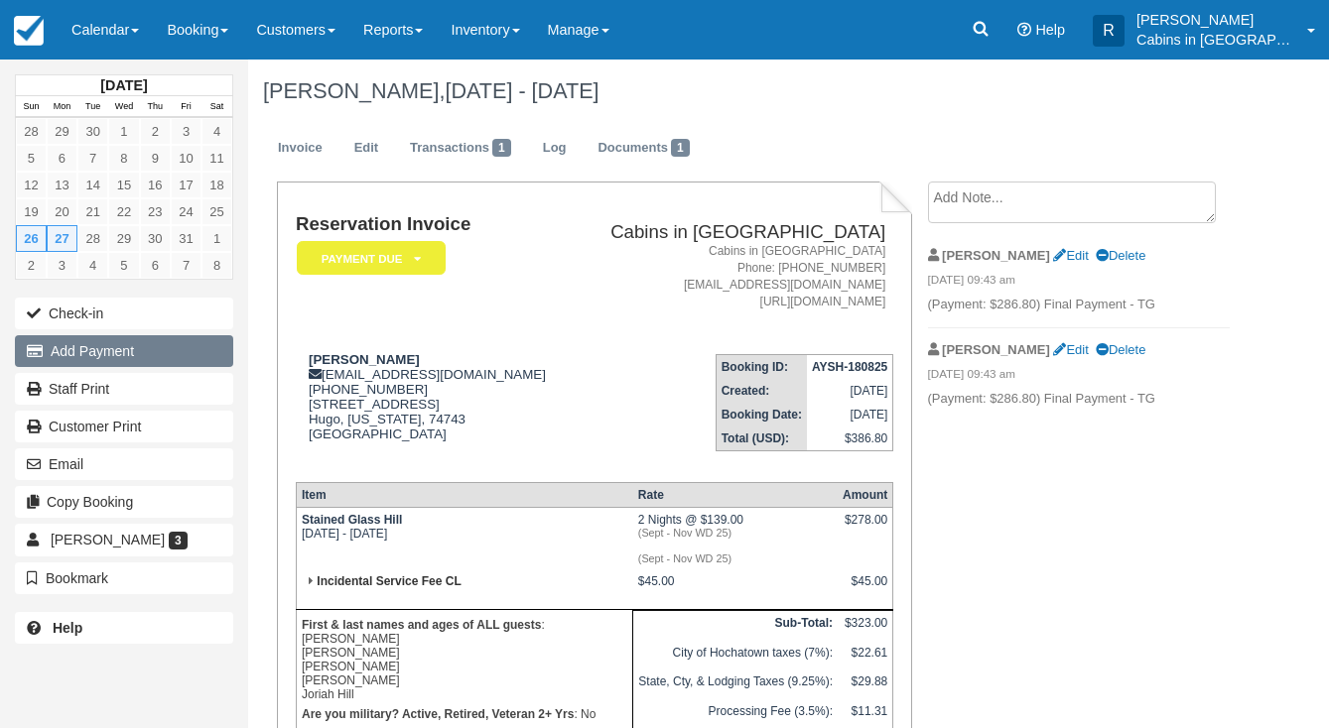
click at [134, 357] on button "Add Payment" at bounding box center [124, 351] width 218 height 32
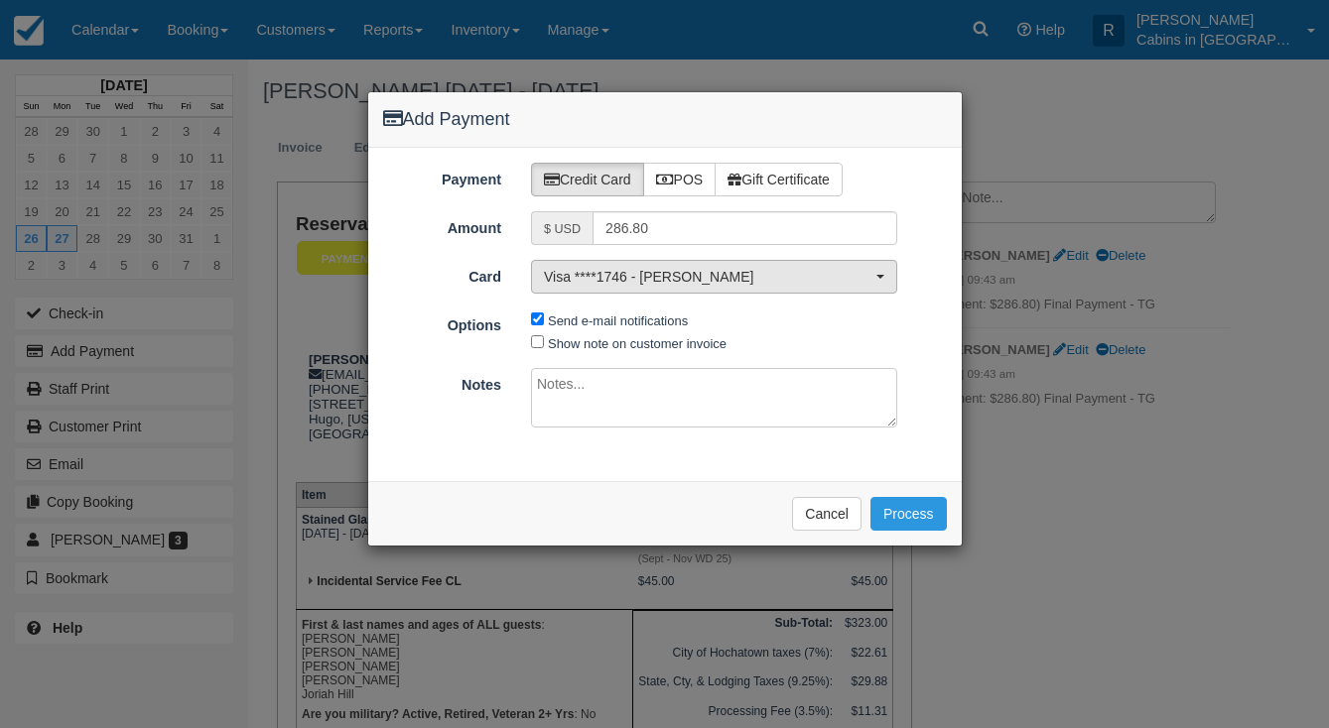
click at [886, 275] on button "Visa ****1746 - [PERSON_NAME]" at bounding box center [714, 277] width 366 height 34
click at [924, 275] on div "Card Visa ****1746 - Alexzandra Hill Visa ****1746 - Alexzandra Hill [ New Card…" at bounding box center [664, 277] width 593 height 34
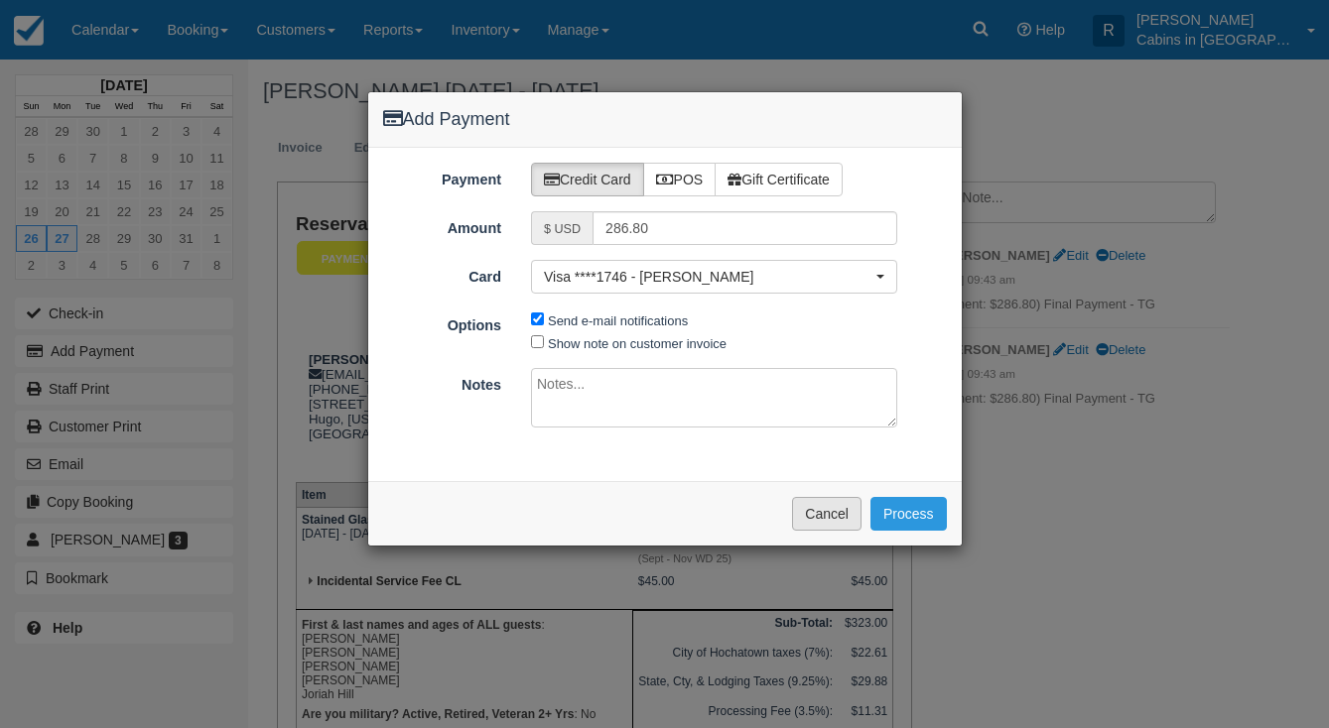
click at [823, 502] on button "Cancel" at bounding box center [826, 514] width 69 height 34
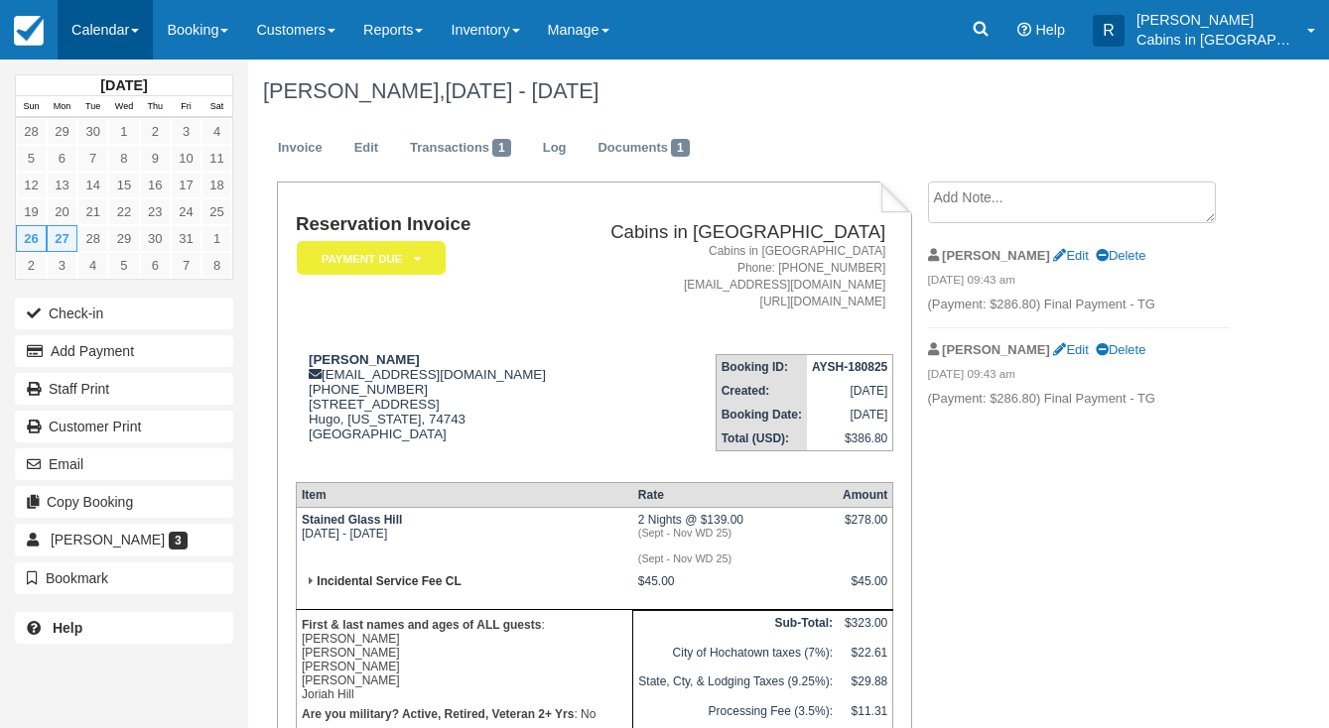
click at [122, 49] on link "Calendar" at bounding box center [105, 30] width 95 height 60
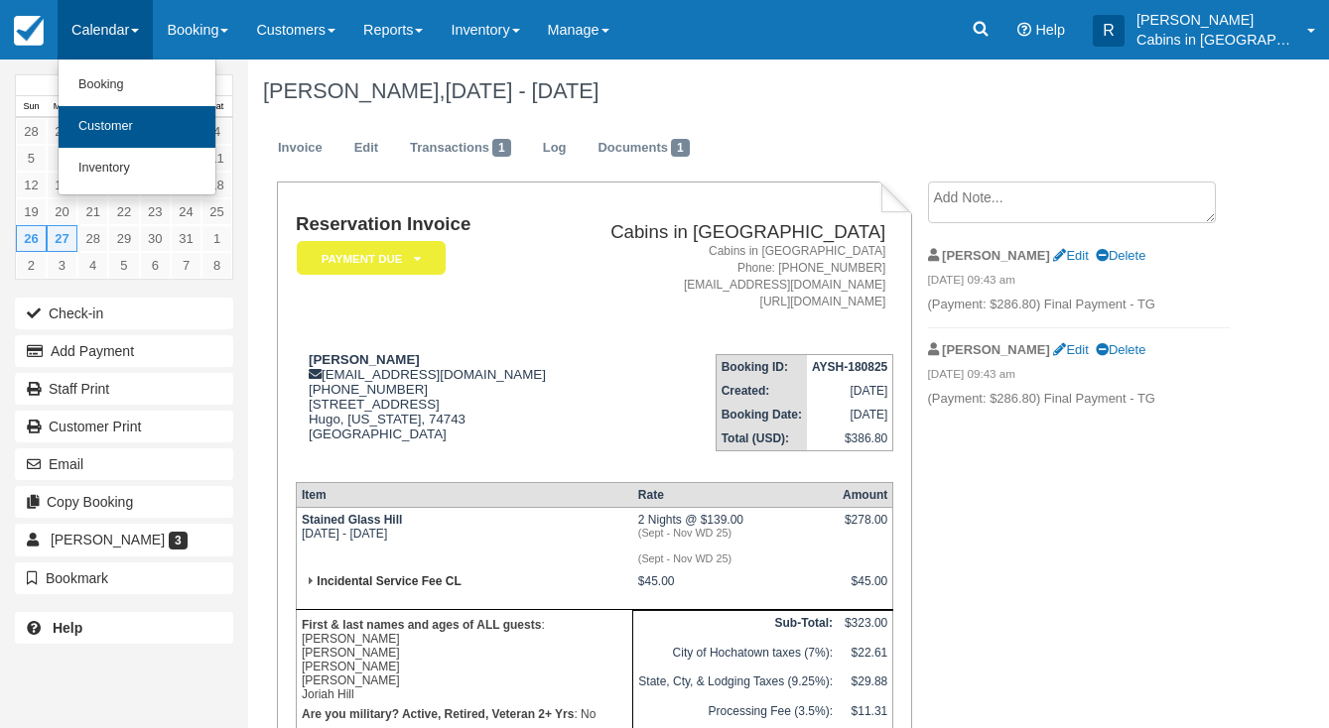
click at [140, 119] on link "Customer" at bounding box center [137, 127] width 157 height 42
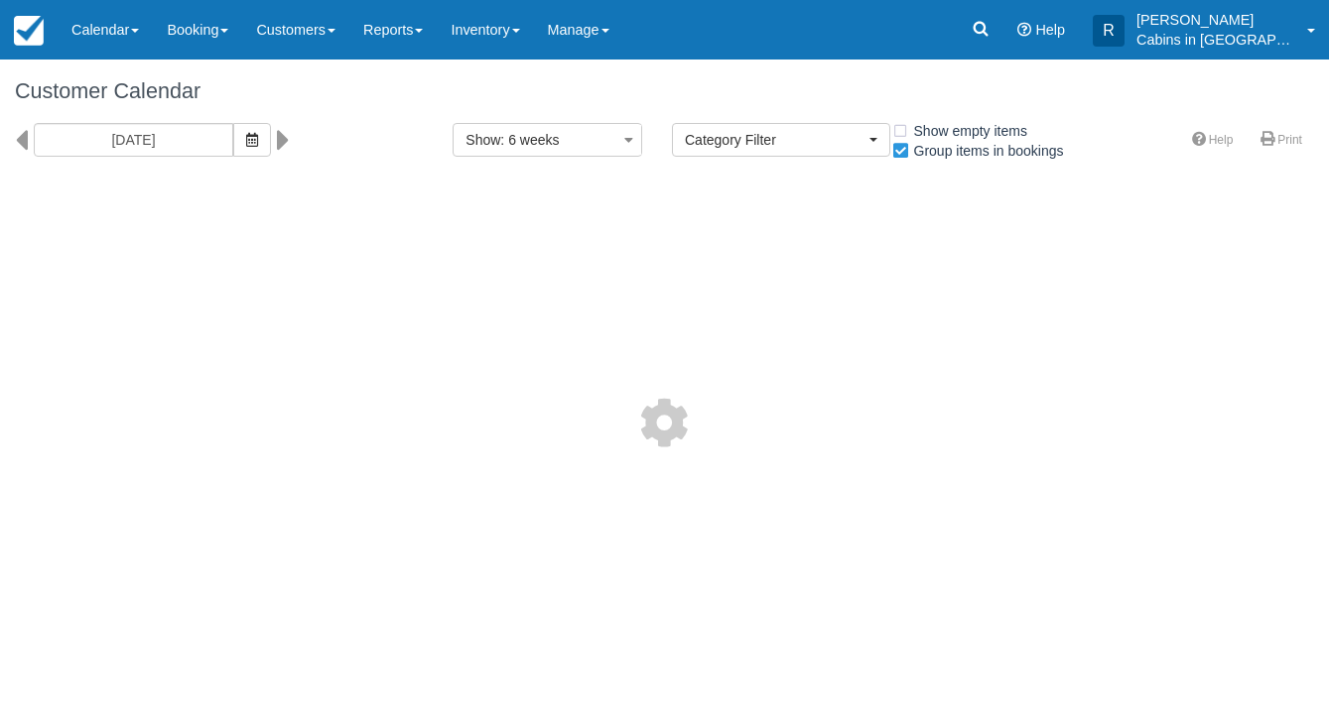
select select
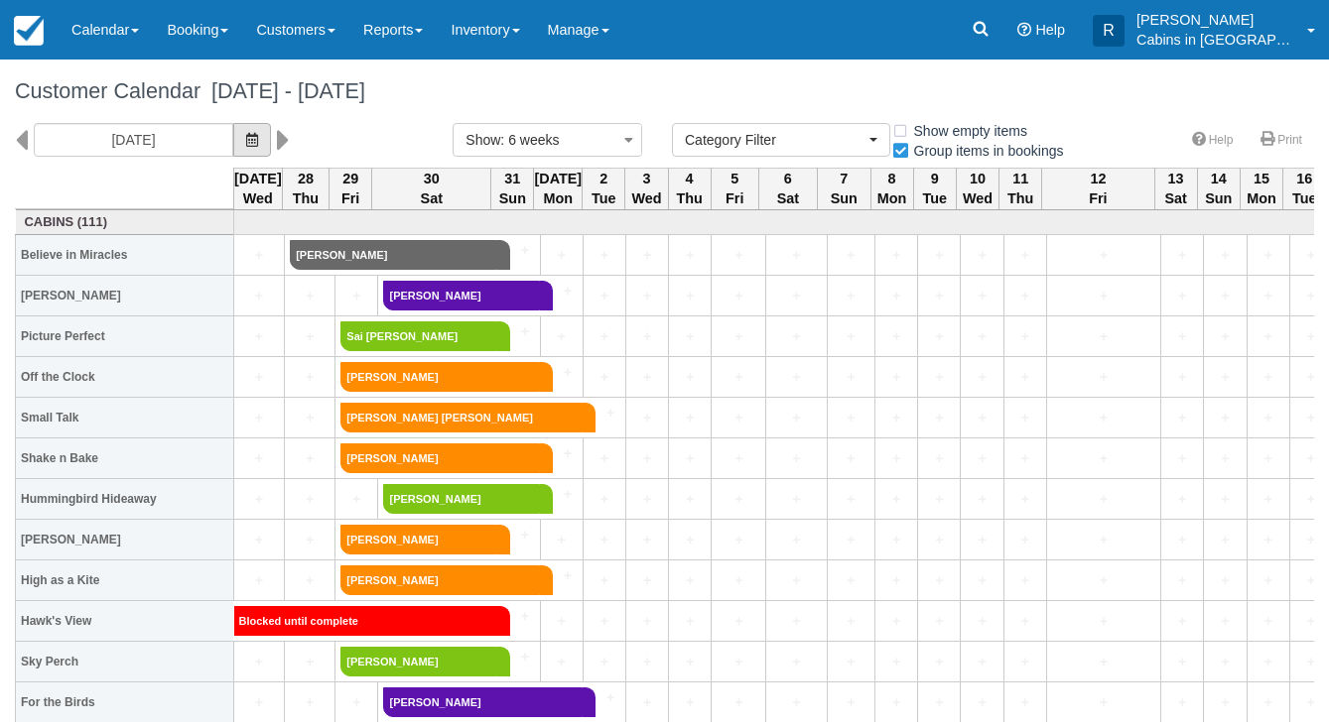
click at [233, 147] on button "button" at bounding box center [252, 140] width 38 height 34
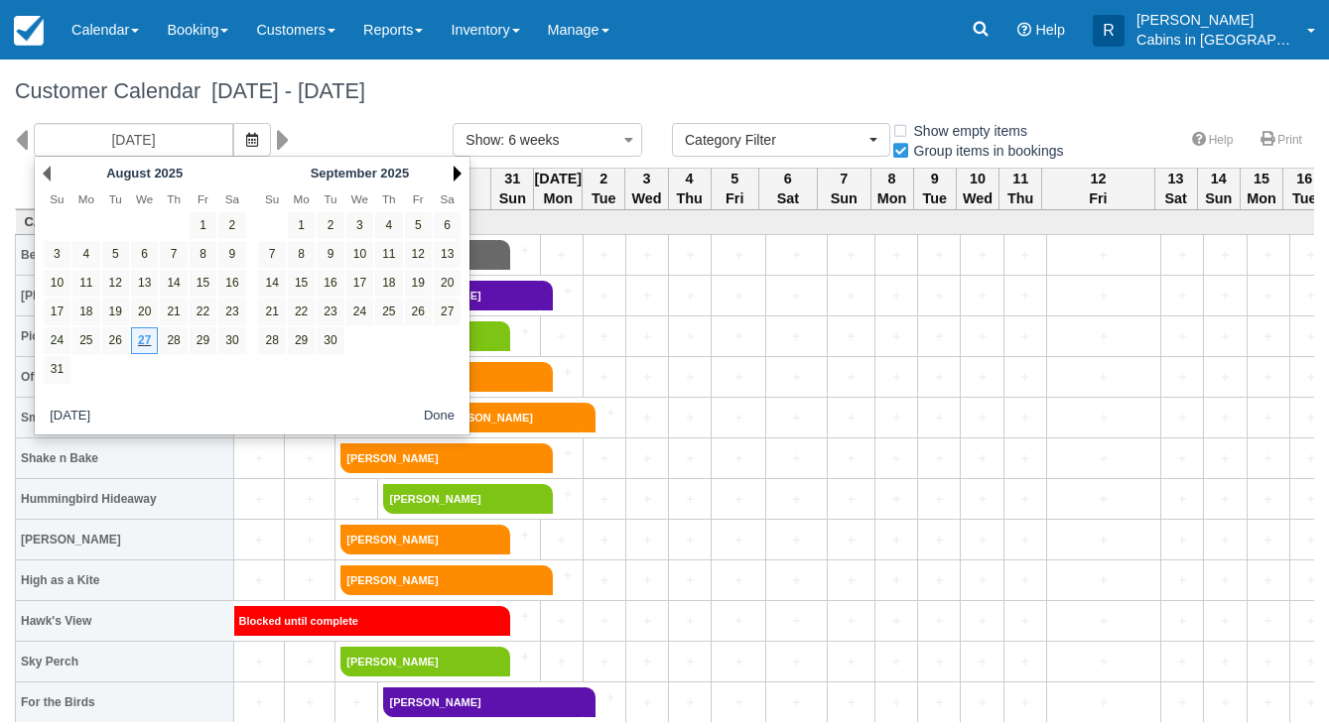
click at [454, 170] on link "Next" at bounding box center [458, 174] width 8 height 16
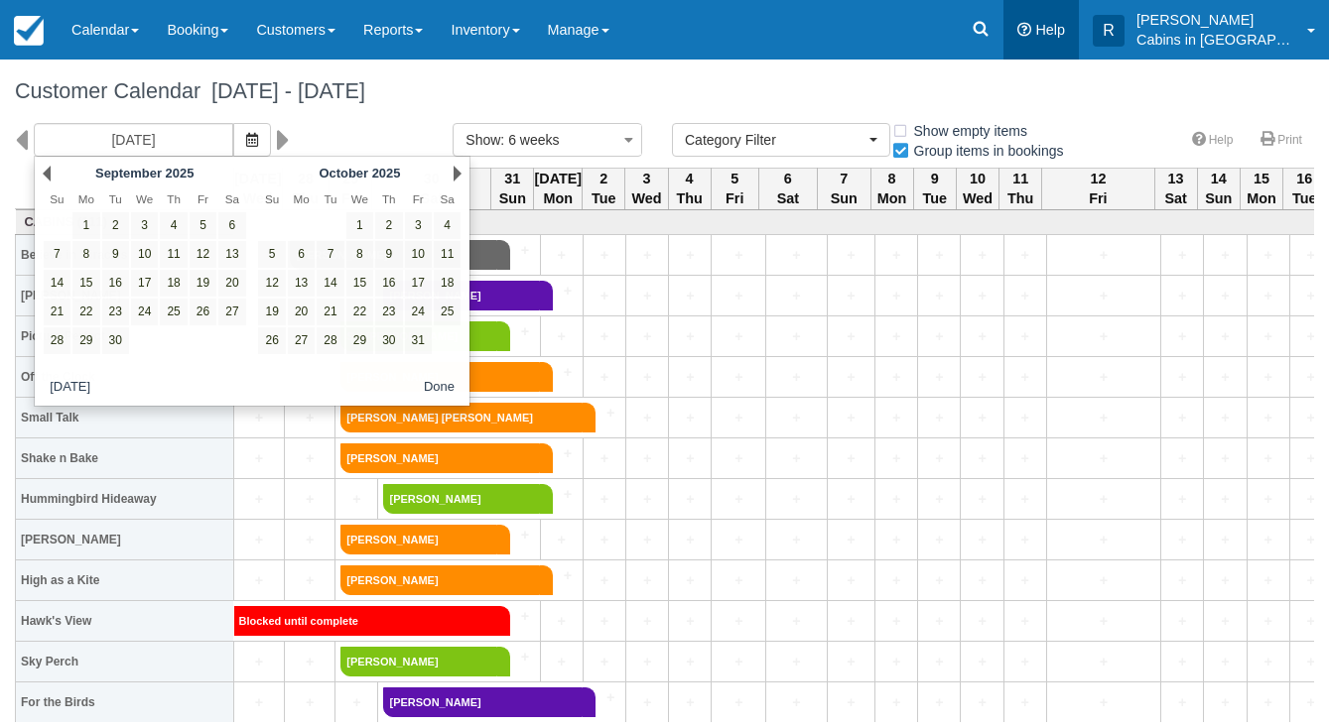
click at [1065, 58] on link "Help" at bounding box center [1040, 30] width 75 height 60
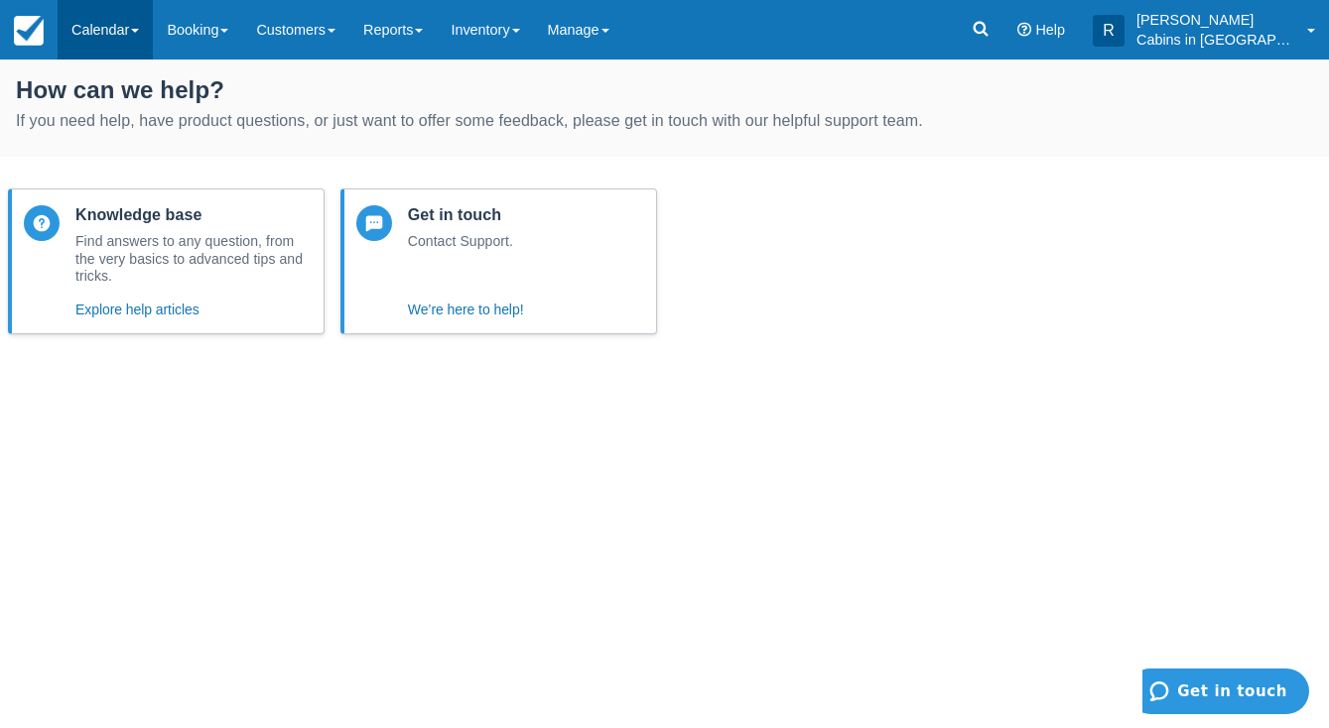
click at [122, 33] on link "Calendar" at bounding box center [105, 30] width 95 height 60
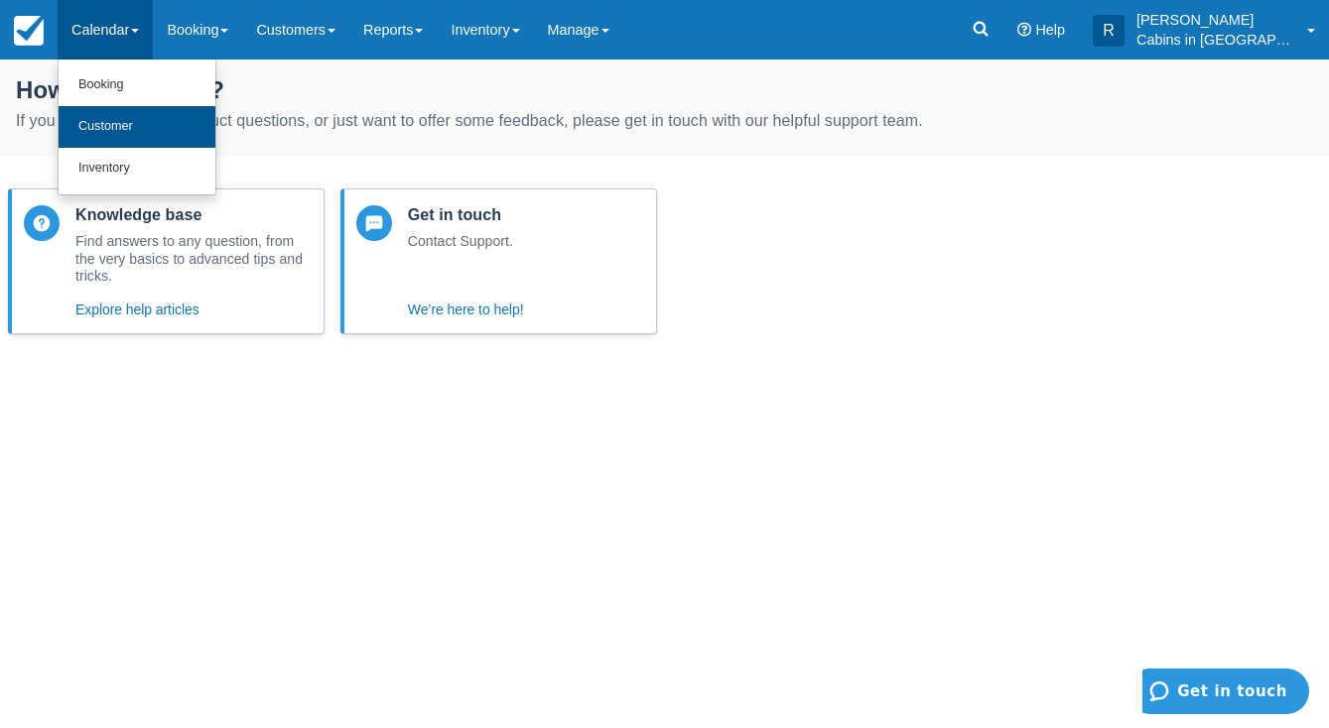
click at [127, 122] on link "Customer" at bounding box center [137, 127] width 157 height 42
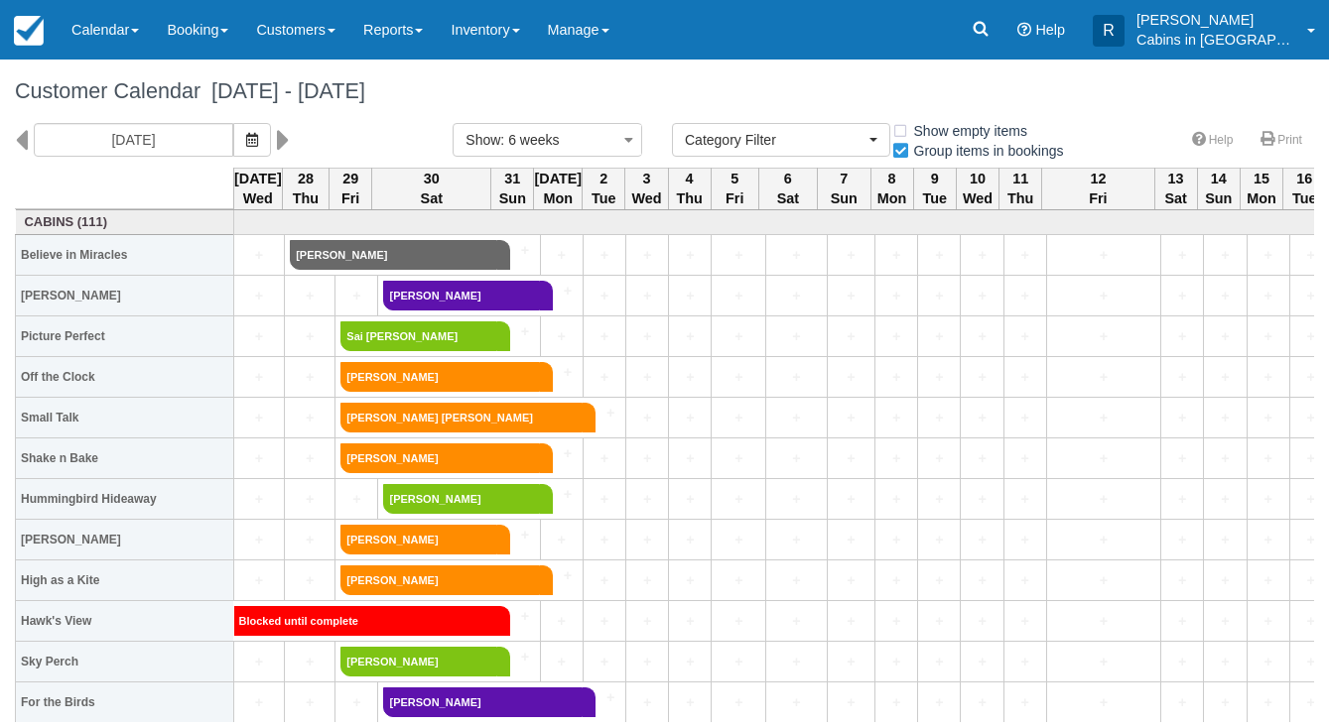
select select
click at [990, 19] on icon at bounding box center [981, 29] width 20 height 20
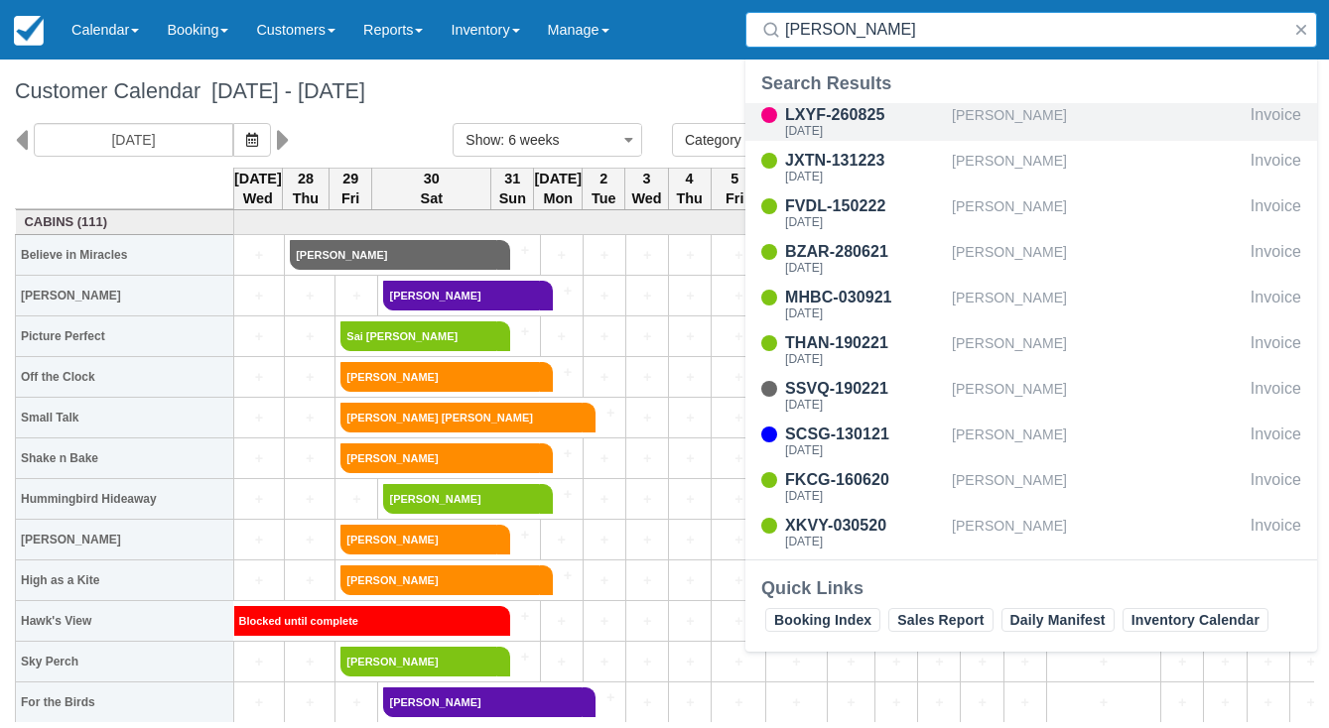
type input "porter"
click at [1095, 122] on div "[PERSON_NAME]" at bounding box center [1097, 122] width 291 height 38
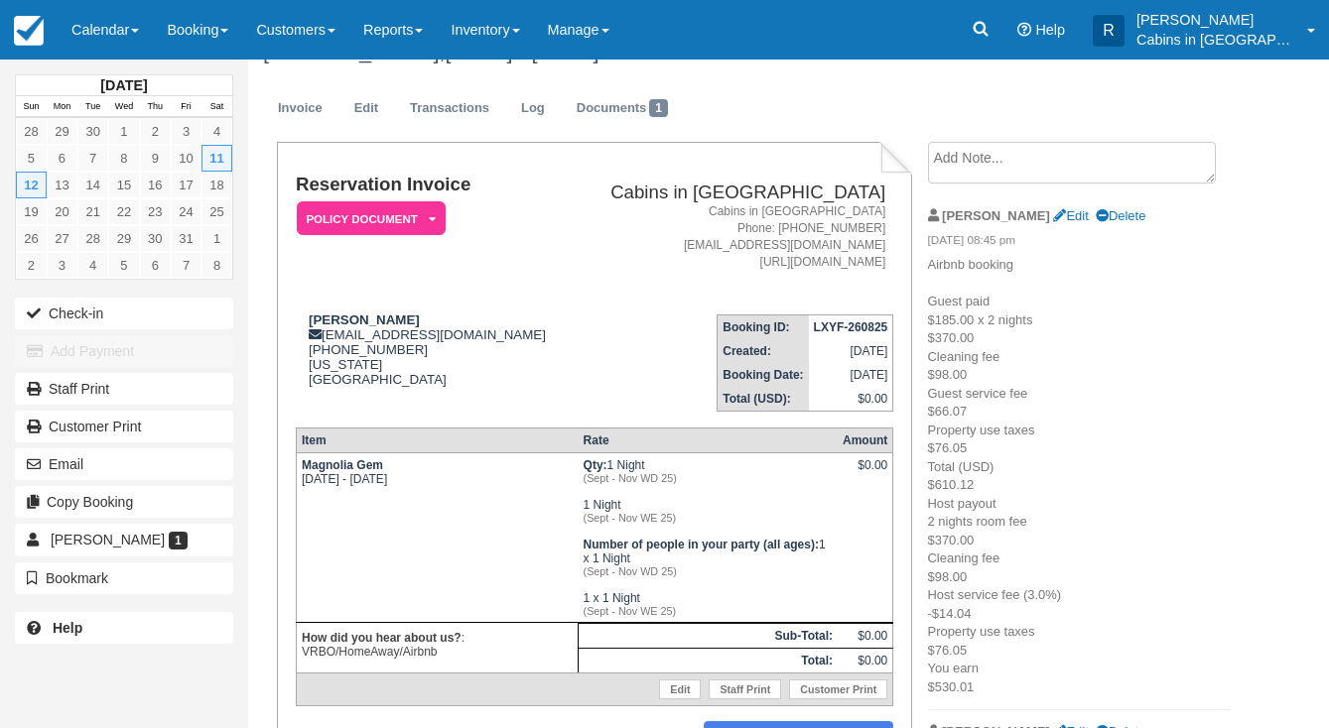
scroll to position [31, 0]
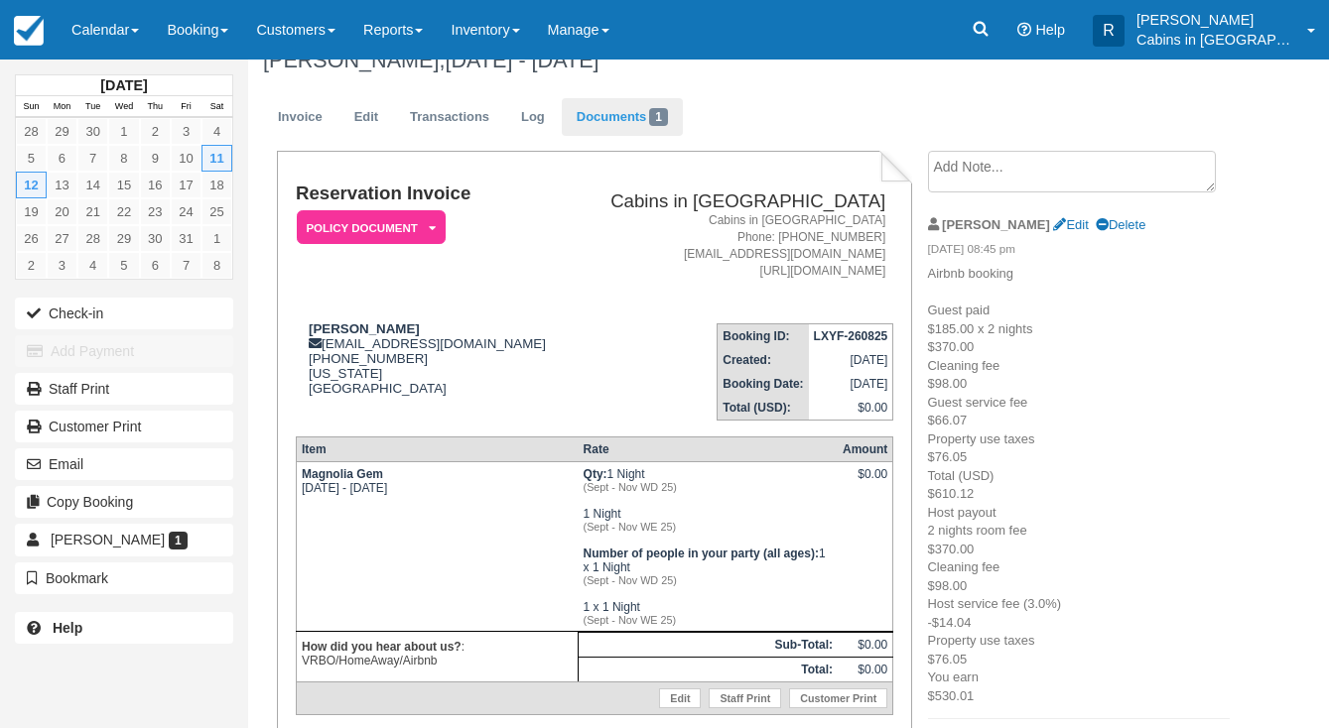
click at [637, 126] on link "Documents 1" at bounding box center [622, 117] width 121 height 39
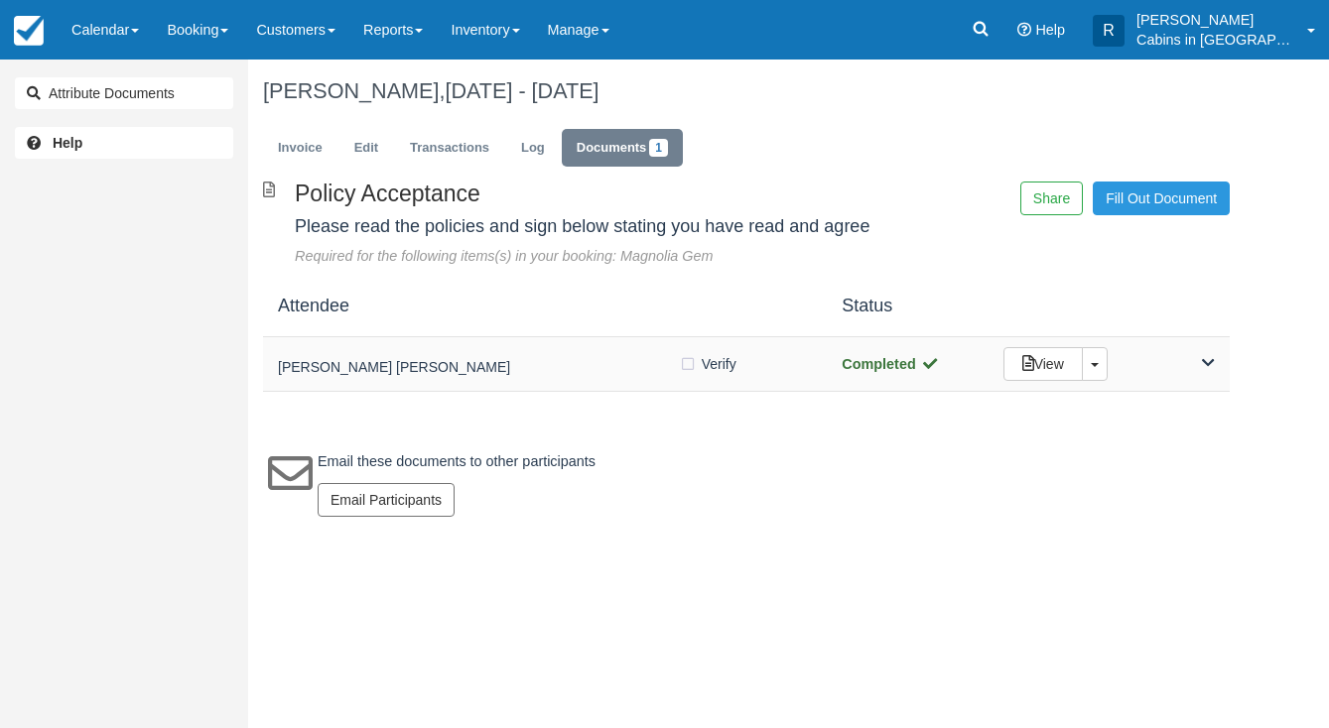
click at [629, 373] on div "[PERSON_NAME] [PERSON_NAME]" at bounding box center [478, 364] width 401 height 28
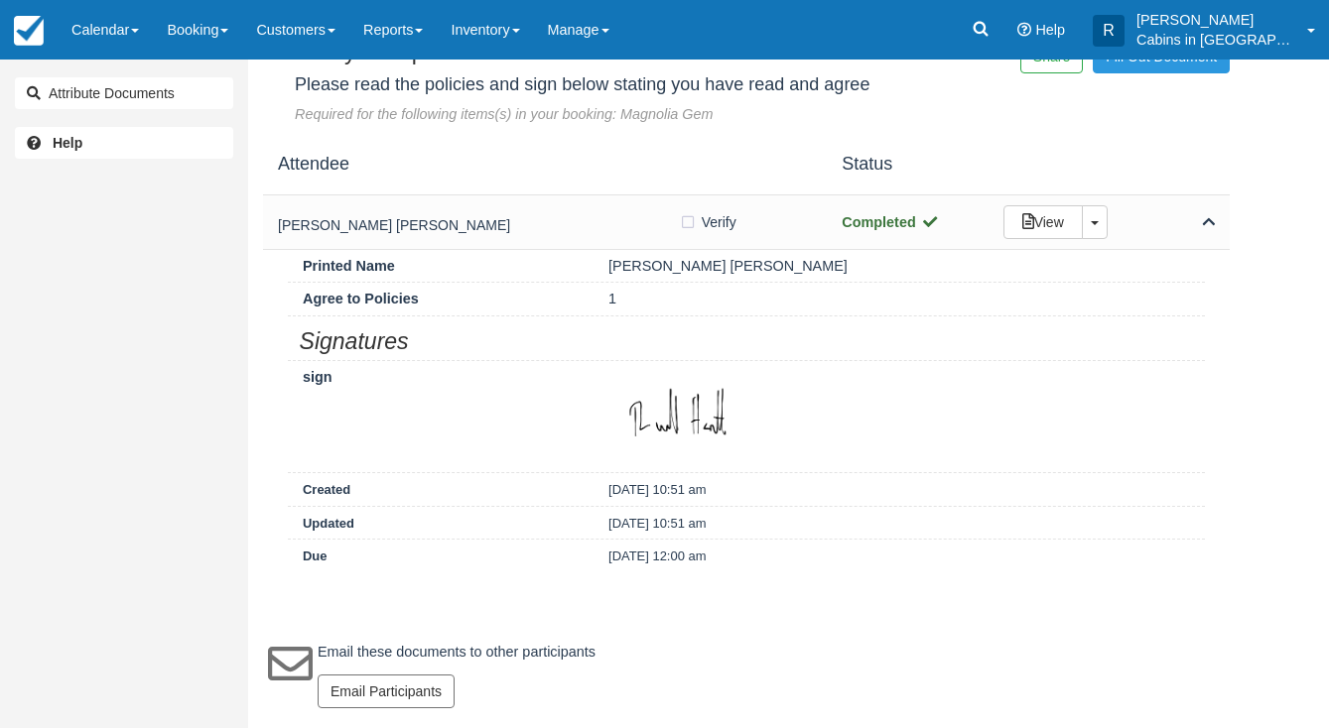
scroll to position [155, 0]
click at [691, 232] on label "Verify Verified" at bounding box center [714, 222] width 70 height 30
checkbox input "true"
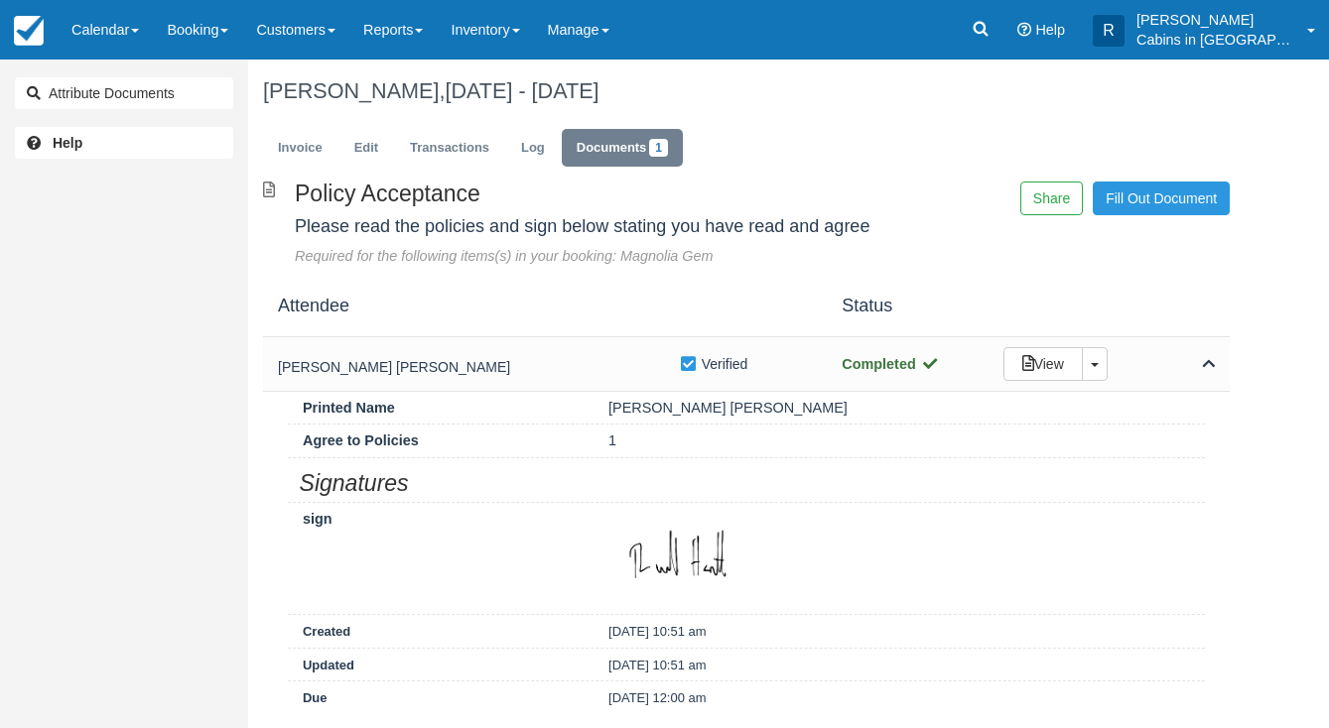
scroll to position [0, 0]
click at [335, 160] on link "Invoice" at bounding box center [300, 148] width 74 height 39
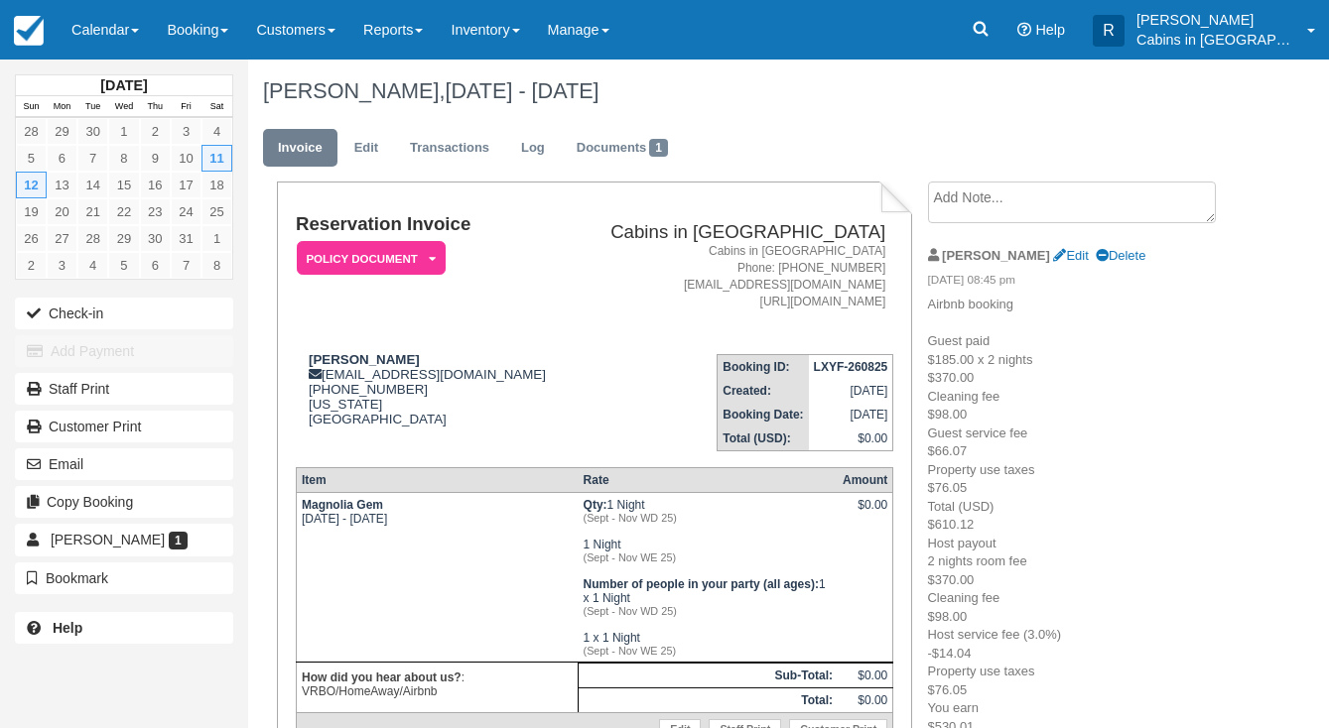
click at [434, 257] on icon at bounding box center [432, 259] width 7 height 12
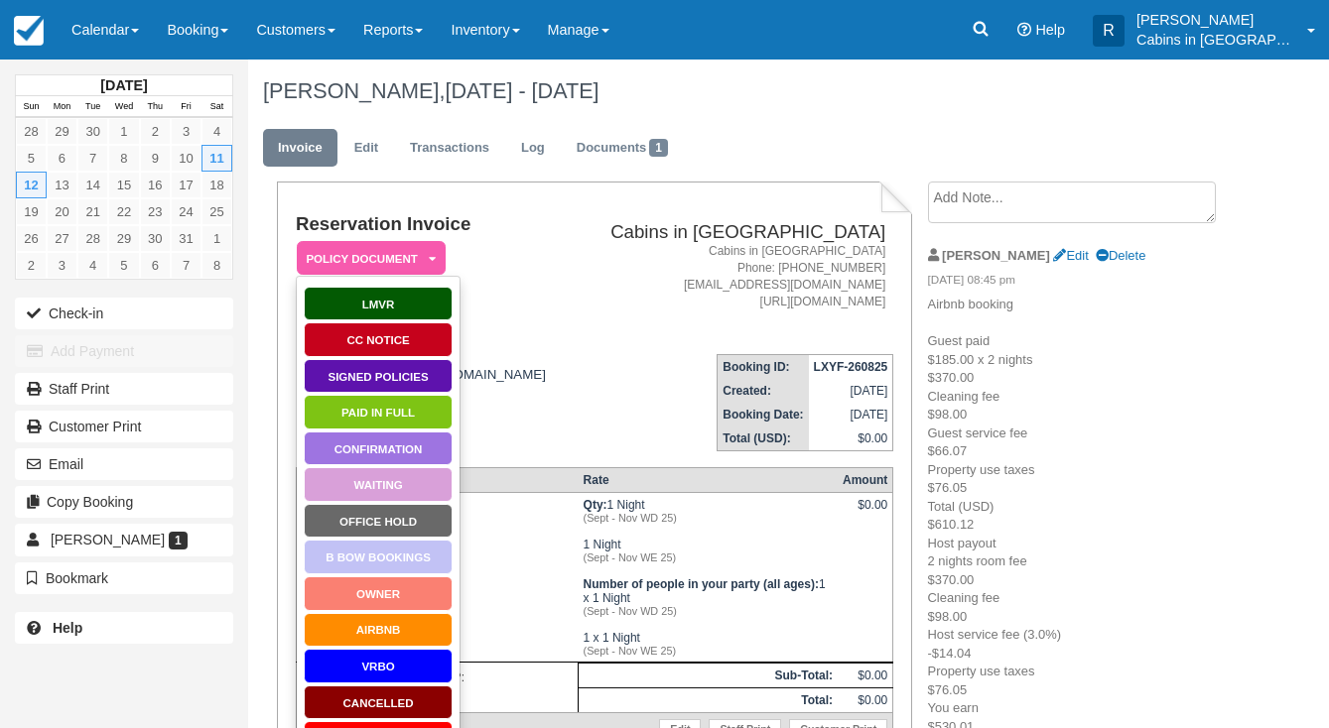
click at [402, 375] on link "Signed Policies" at bounding box center [378, 376] width 149 height 35
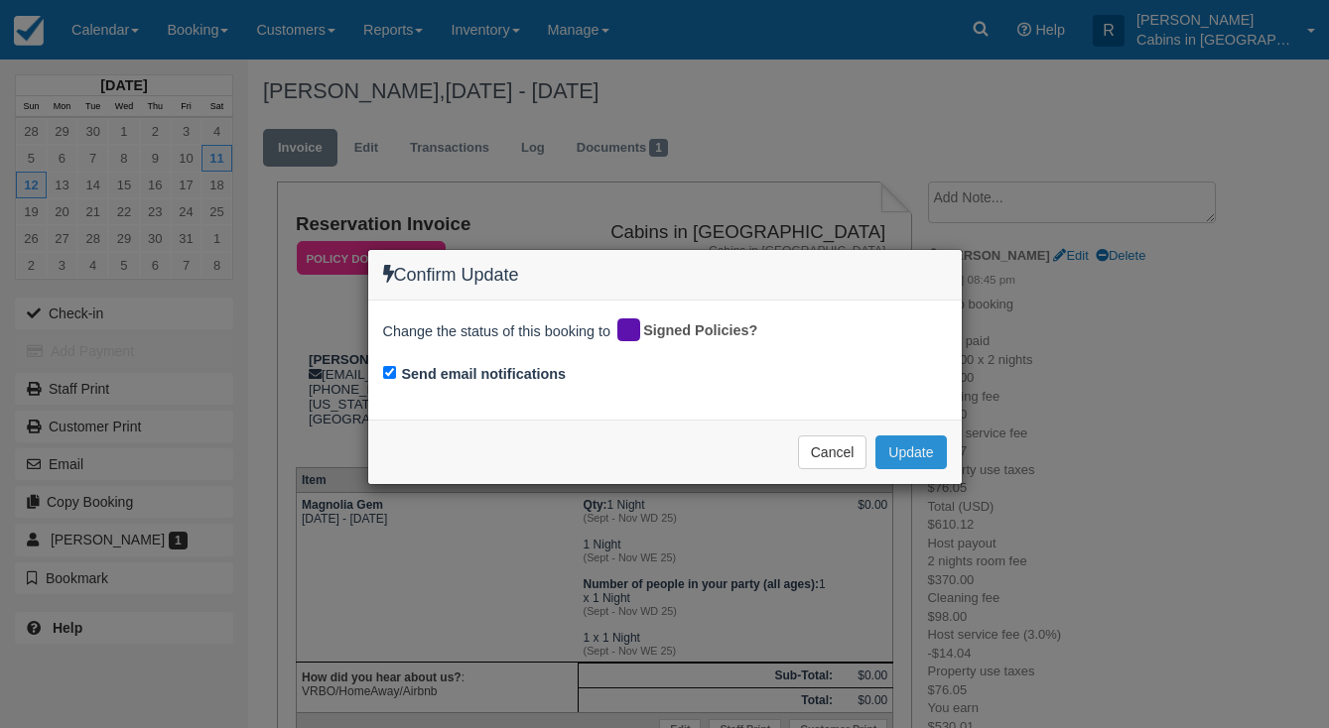
click at [919, 447] on button "Update" at bounding box center [910, 453] width 70 height 34
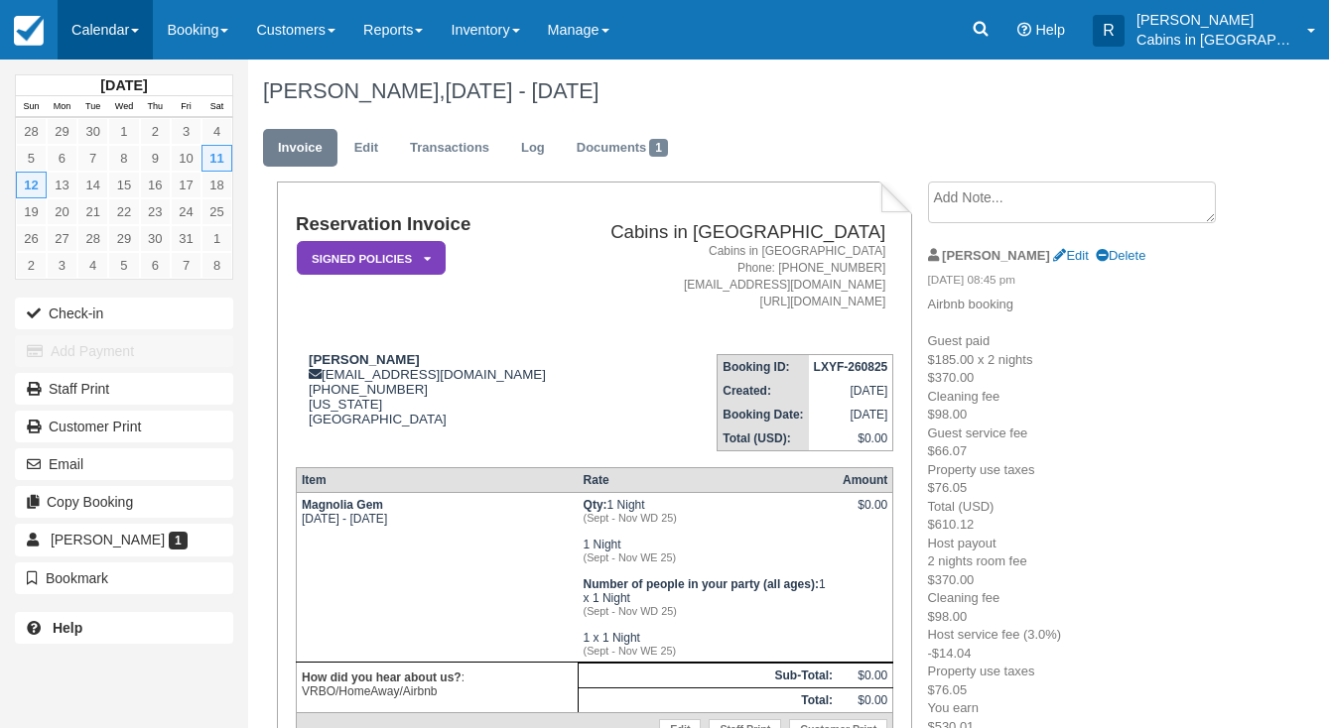
click at [97, 33] on link "Calendar" at bounding box center [105, 30] width 95 height 60
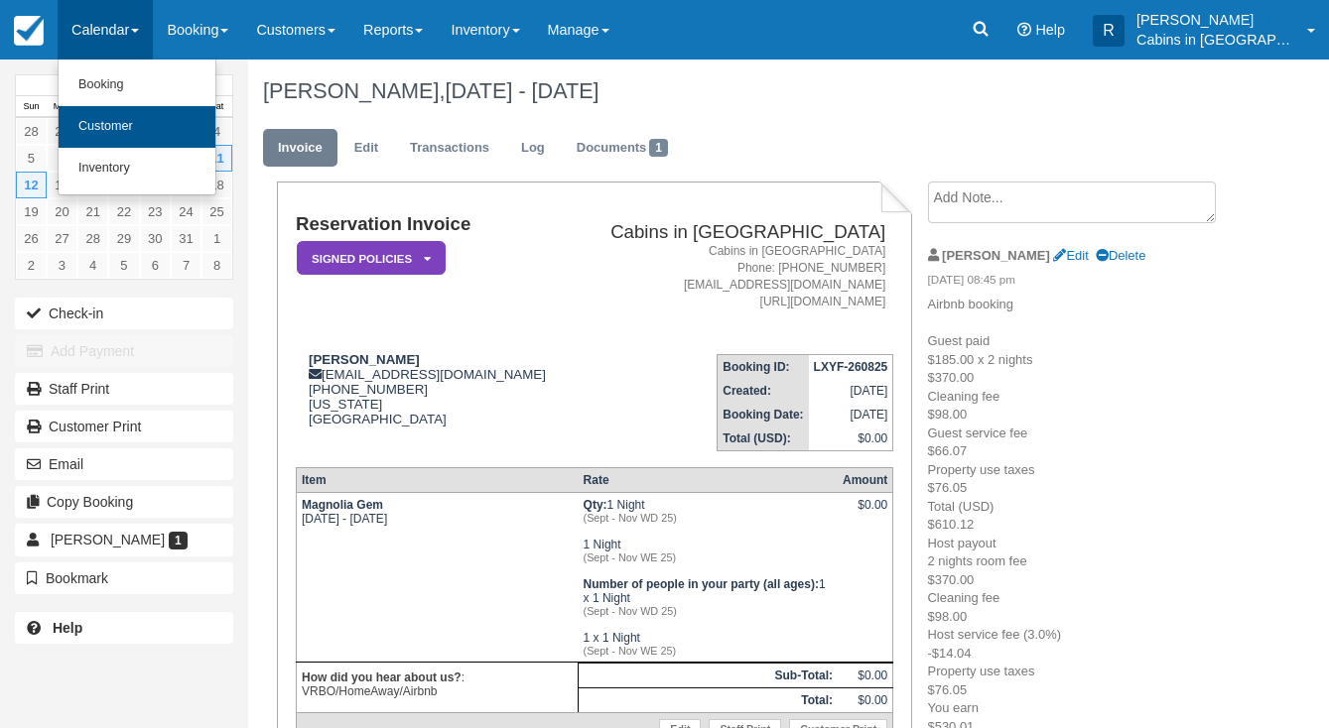
click at [122, 118] on link "Customer" at bounding box center [137, 127] width 157 height 42
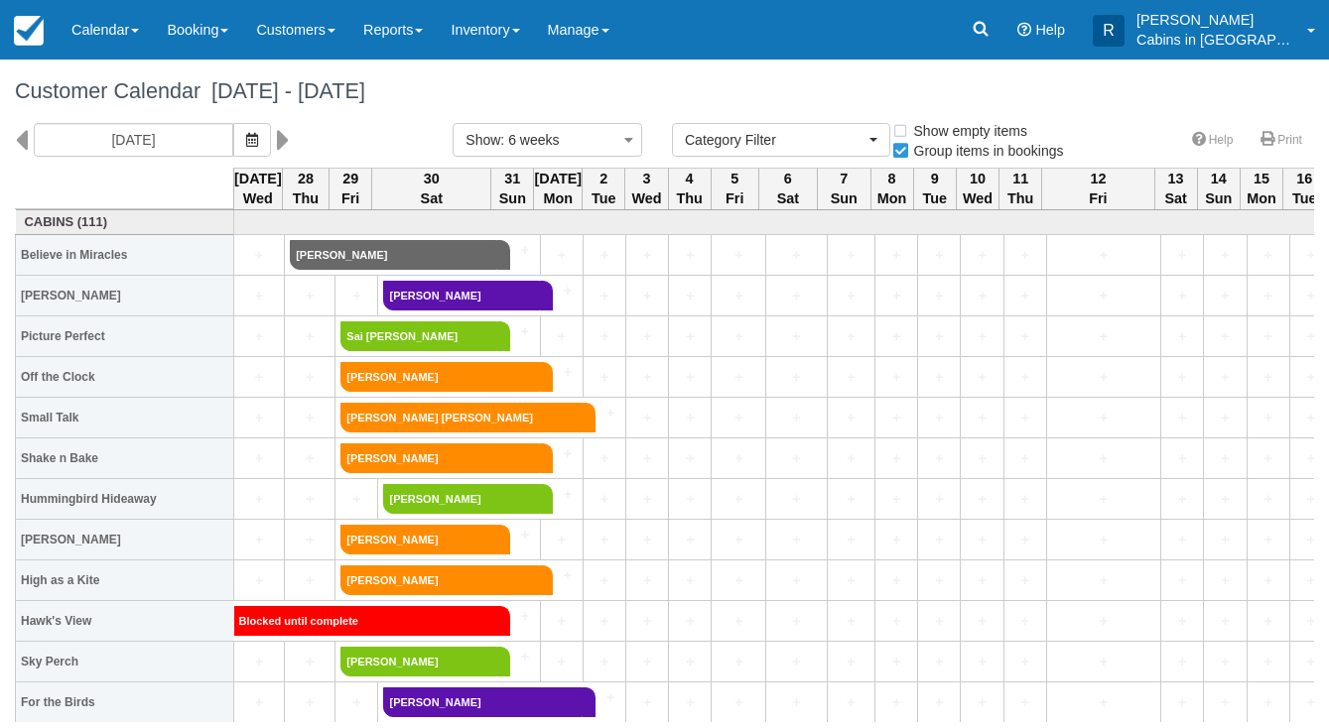
select select
